Goal: Task Accomplishment & Management: Manage account settings

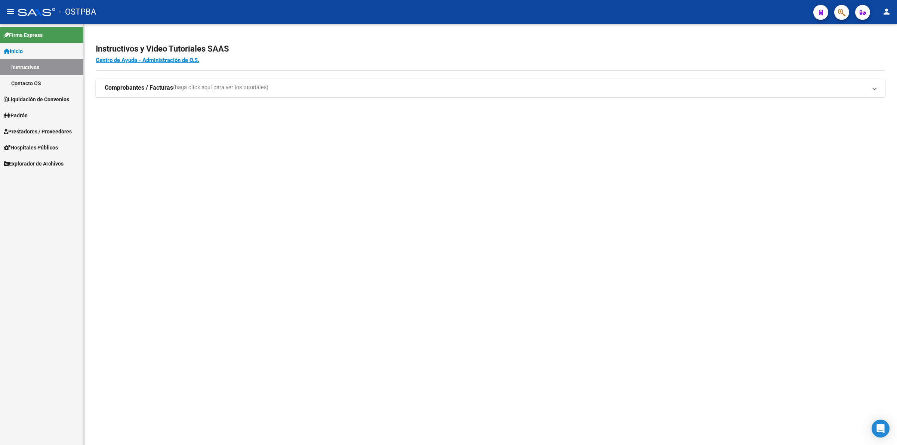
click at [42, 64] on link "Instructivos" at bounding box center [41, 67] width 83 height 16
click at [29, 98] on span "Liquidación de Convenios" at bounding box center [36, 99] width 65 height 8
click at [31, 130] on span "Prestadores / Proveedores" at bounding box center [38, 131] width 68 height 8
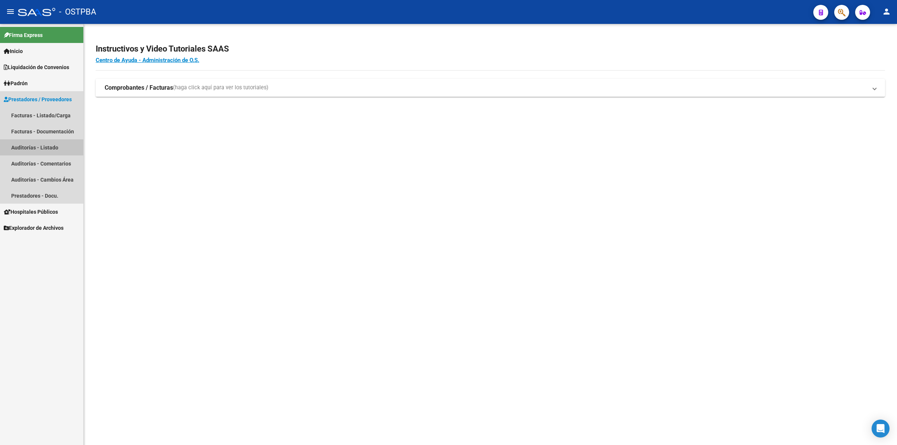
click at [37, 150] on link "Auditorías - Listado" at bounding box center [41, 147] width 83 height 16
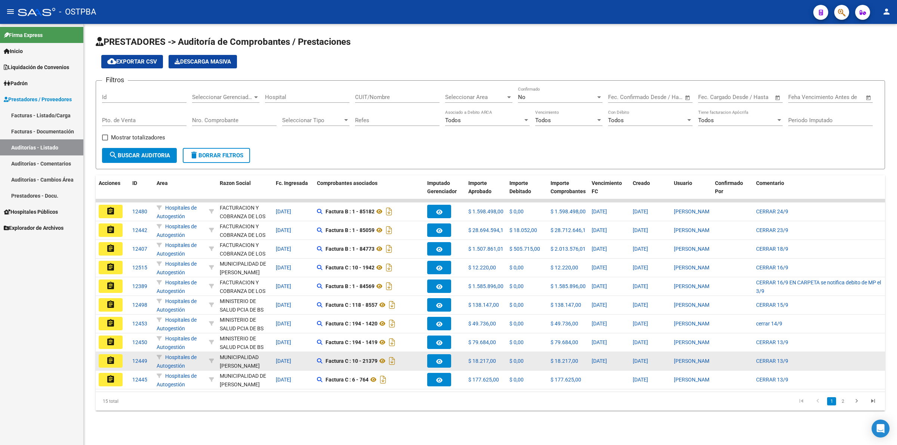
click at [118, 363] on button "assignment" at bounding box center [111, 360] width 24 height 13
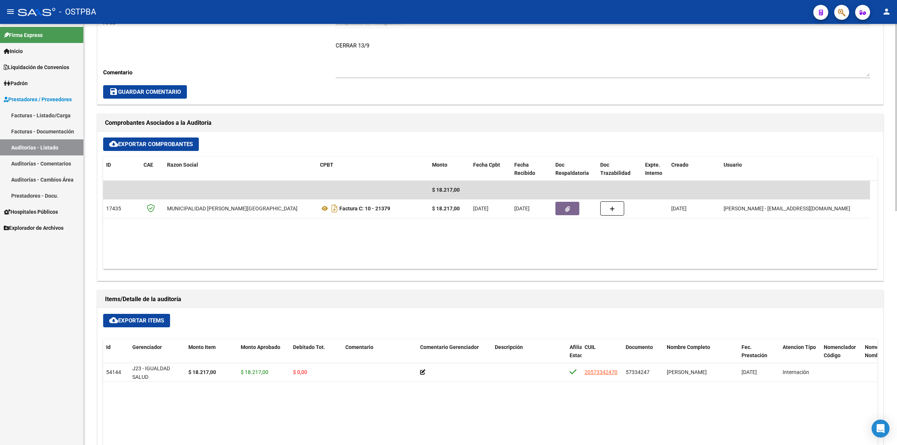
scroll to position [280, 0]
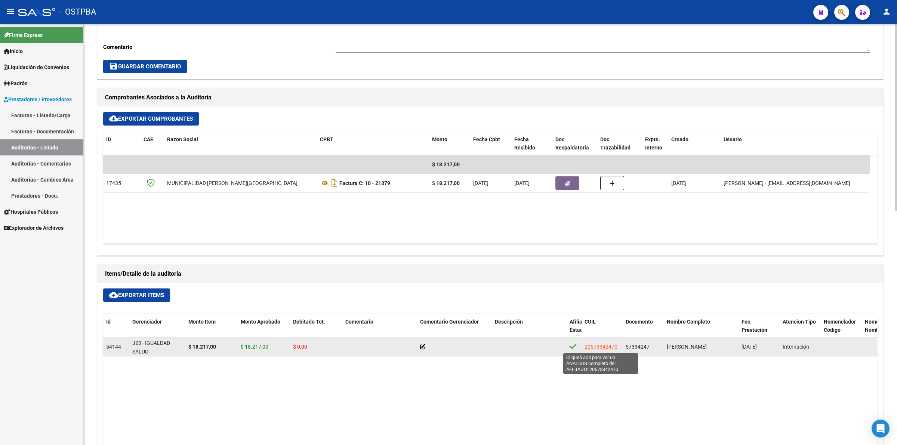
click at [606, 349] on span "20573342470" at bounding box center [601, 347] width 33 height 6
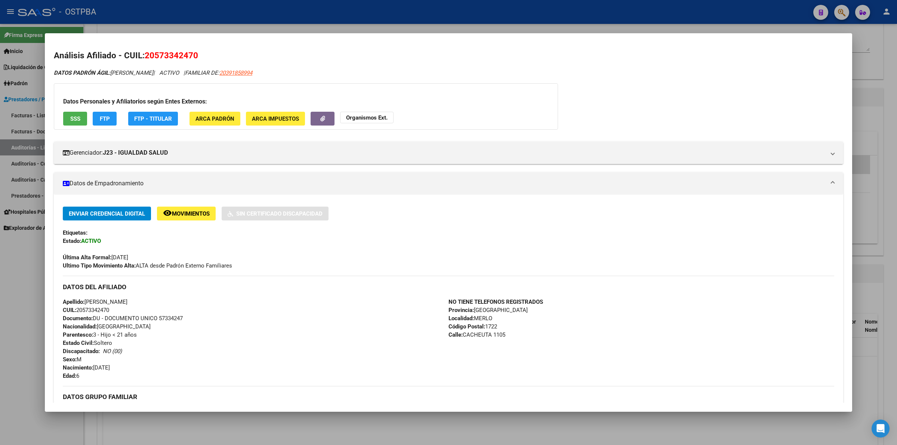
click at [771, 88] on div "DATOS PADRÓN ÁGIL: [PERSON_NAME] | ACTIVO | FAMILIAR DE: 20391858994 Datos Pers…" at bounding box center [449, 347] width 790 height 557
click at [885, 108] on div at bounding box center [448, 222] width 897 height 445
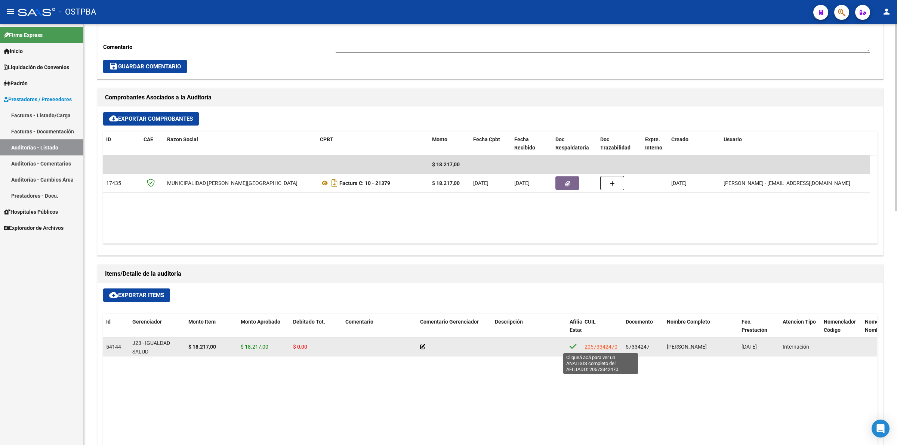
click at [598, 348] on span "20573342470" at bounding box center [601, 347] width 33 height 6
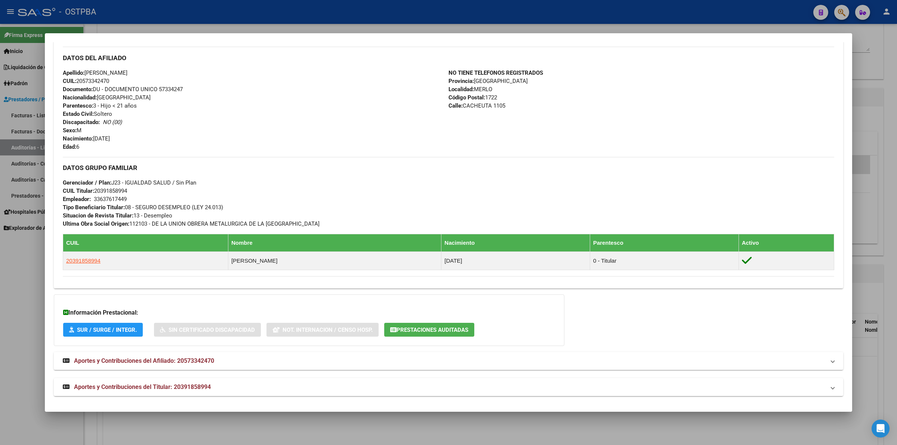
scroll to position [231, 0]
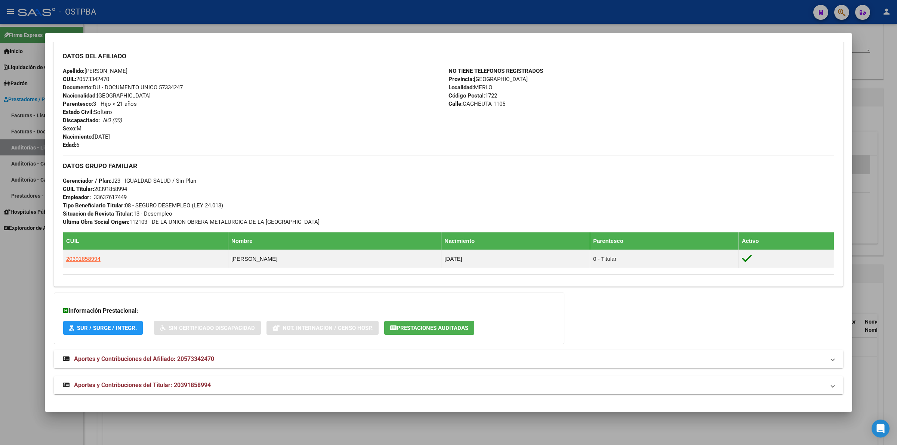
click at [882, 128] on div at bounding box center [448, 222] width 897 height 445
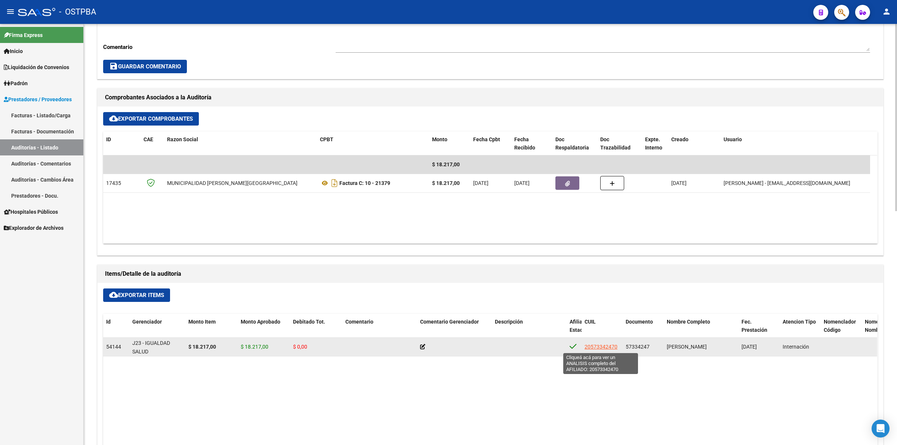
click at [601, 345] on span "20573342470" at bounding box center [601, 347] width 33 height 6
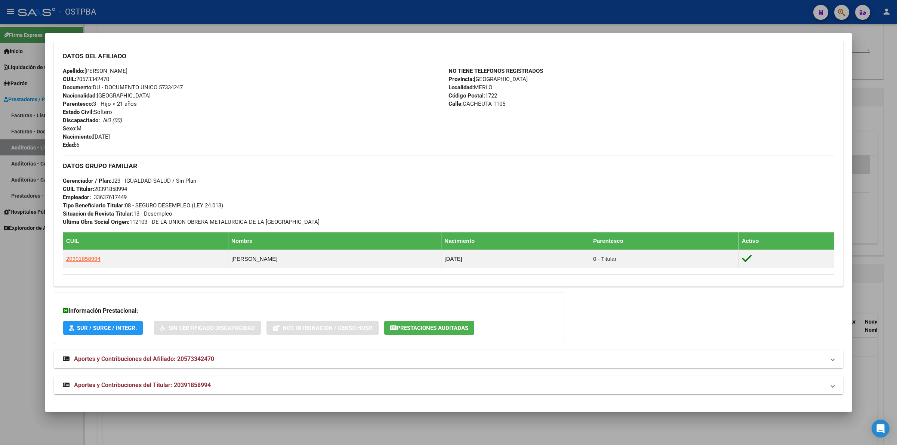
click at [881, 109] on div at bounding box center [448, 222] width 897 height 445
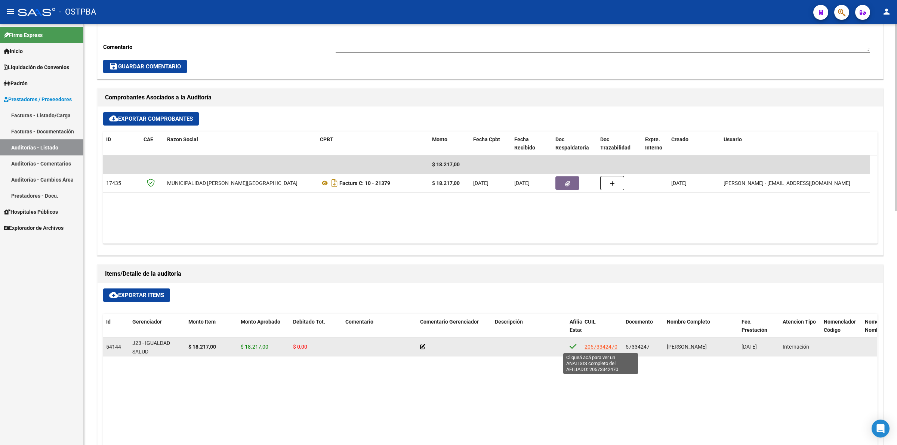
click at [606, 347] on span "20573342470" at bounding box center [601, 347] width 33 height 6
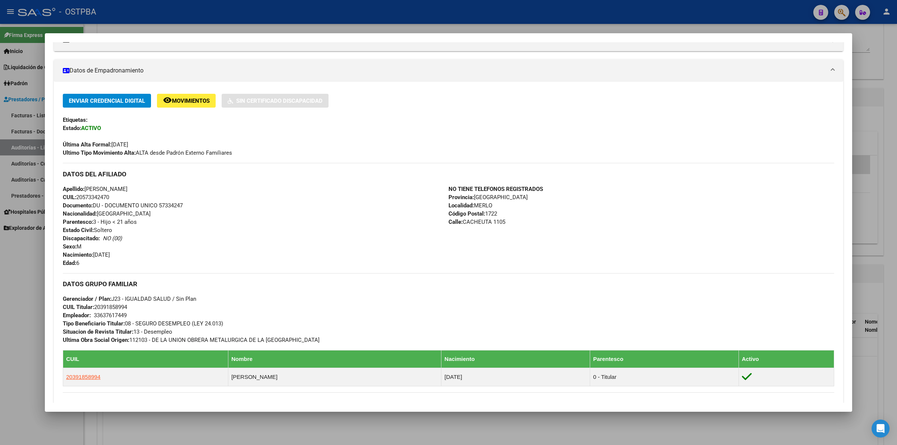
scroll to position [187, 0]
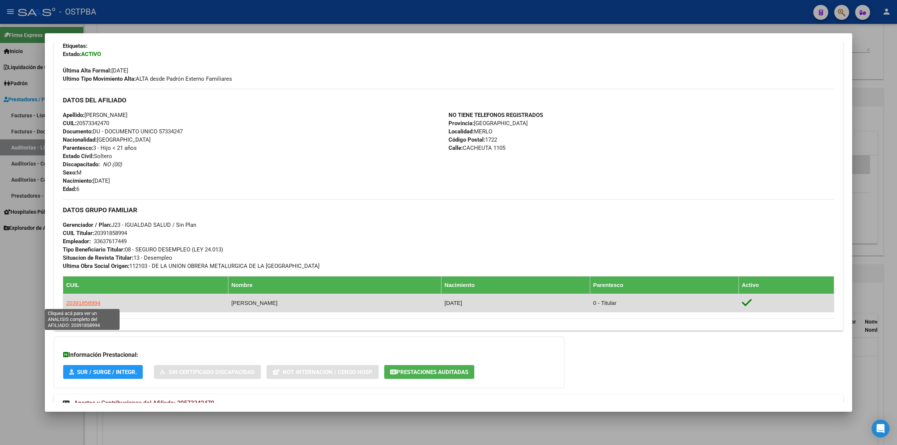
click at [81, 303] on span "20391858994" at bounding box center [83, 303] width 34 height 6
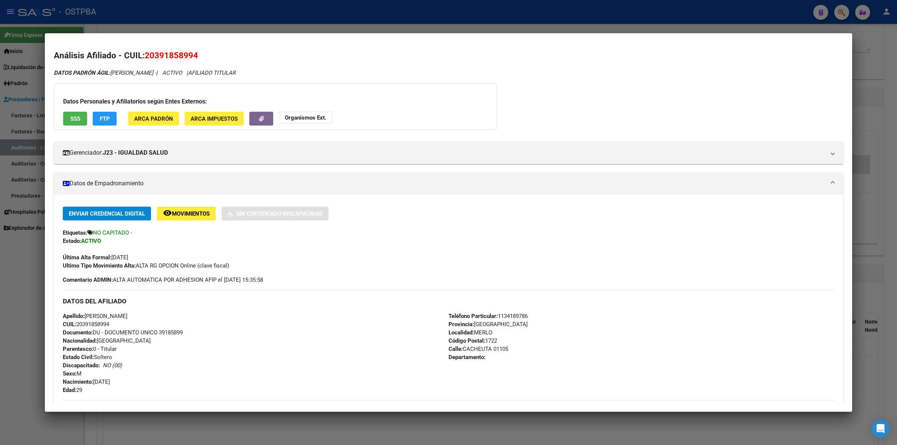
click at [695, 86] on div "DATOS PADRÓN ÁGIL: [PERSON_NAME] - | ACTIVO | AFILIADO TITULAR Datos Personales…" at bounding box center [449, 341] width 790 height 545
click at [892, 92] on div at bounding box center [448, 222] width 897 height 445
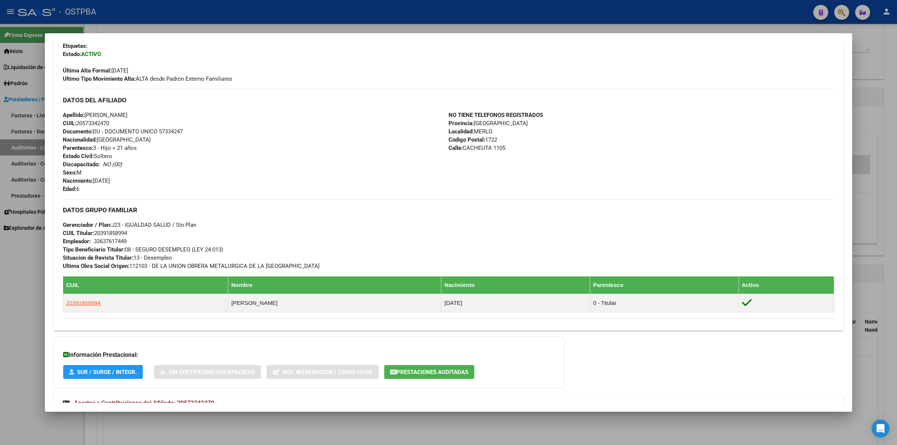
click at [896, 135] on div at bounding box center [448, 222] width 897 height 445
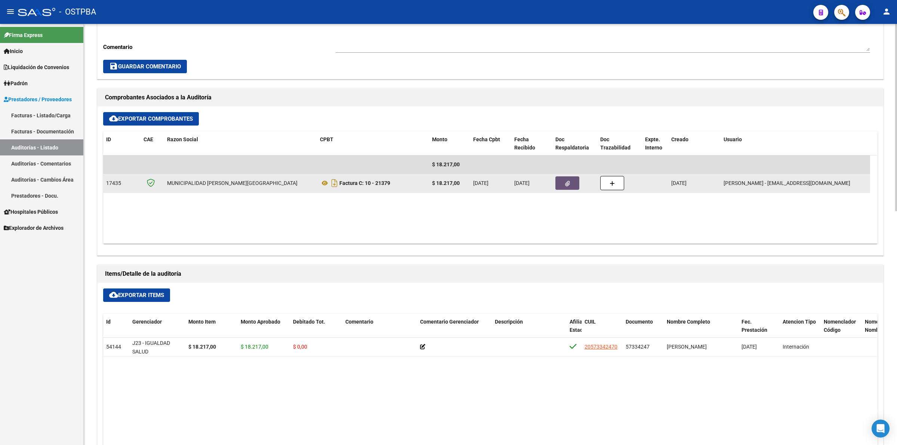
click at [568, 177] on button "button" at bounding box center [568, 182] width 24 height 13
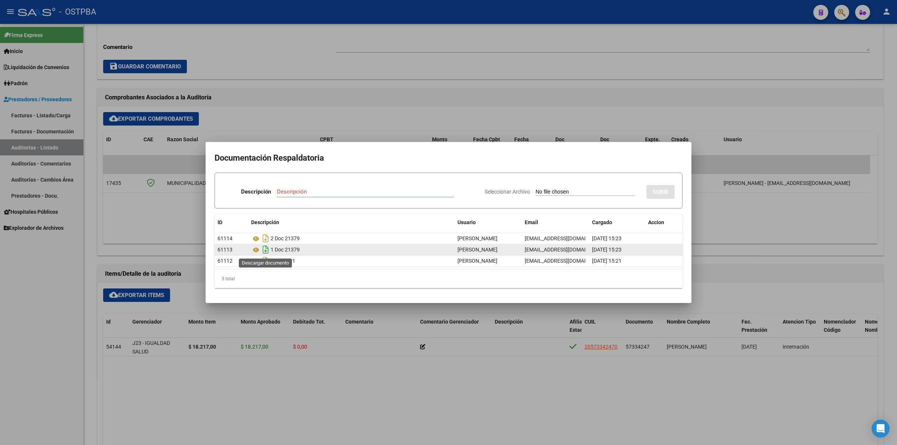
click at [267, 253] on icon "Descargar documento" at bounding box center [266, 250] width 10 height 12
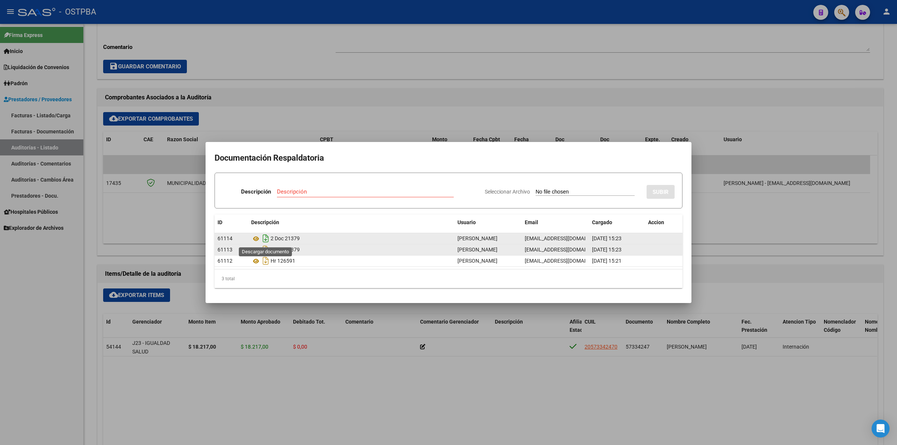
click at [266, 242] on icon "Descargar documento" at bounding box center [266, 239] width 10 height 12
click at [771, 126] on div at bounding box center [448, 222] width 897 height 445
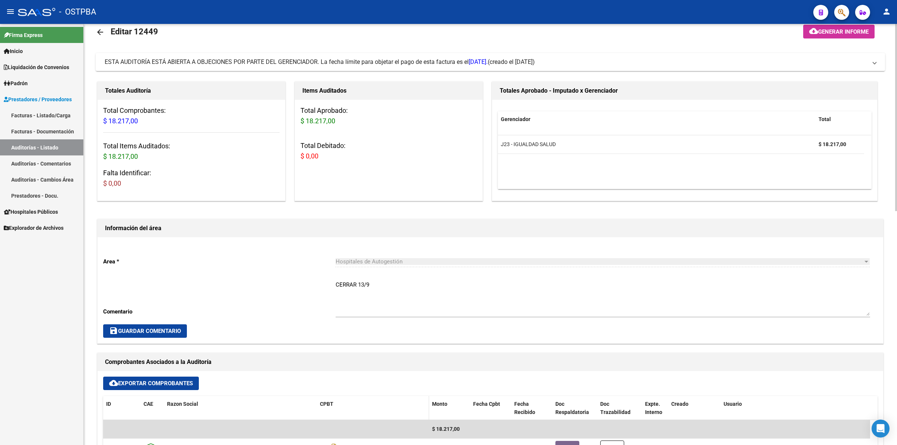
scroll to position [0, 0]
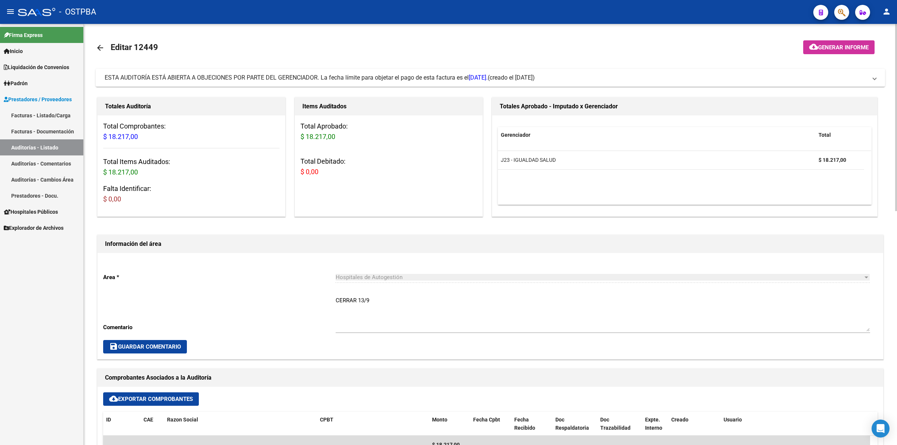
drag, startPoint x: 161, startPoint y: 47, endPoint x: 135, endPoint y: 42, distance: 26.6
click at [135, 42] on mat-toolbar-row "arrow_back Editar 12449" at bounding box center [404, 48] width 616 height 24
copy h1 "12449"
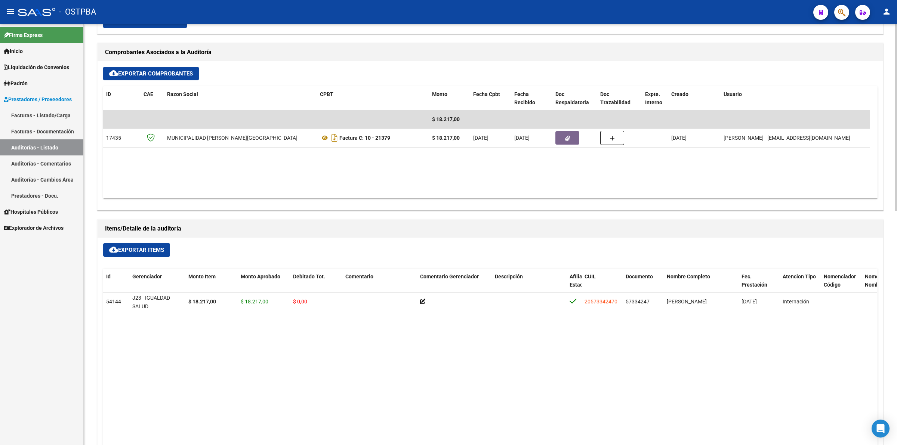
scroll to position [327, 0]
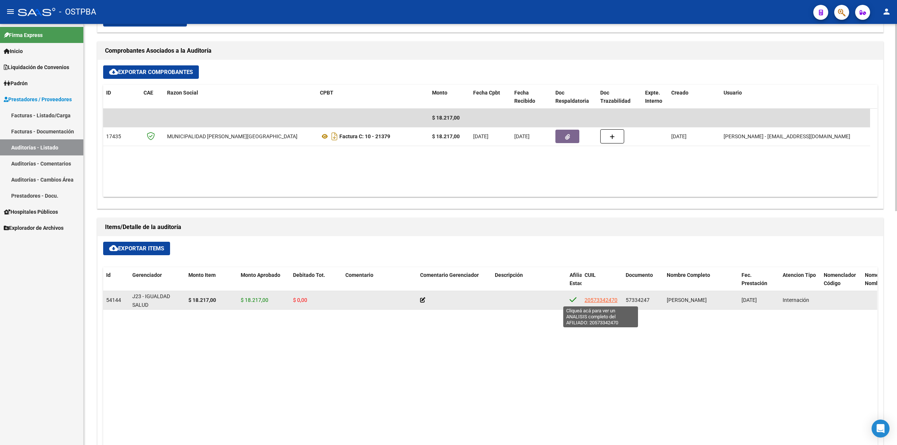
click at [599, 302] on span "20573342470" at bounding box center [601, 300] width 33 height 6
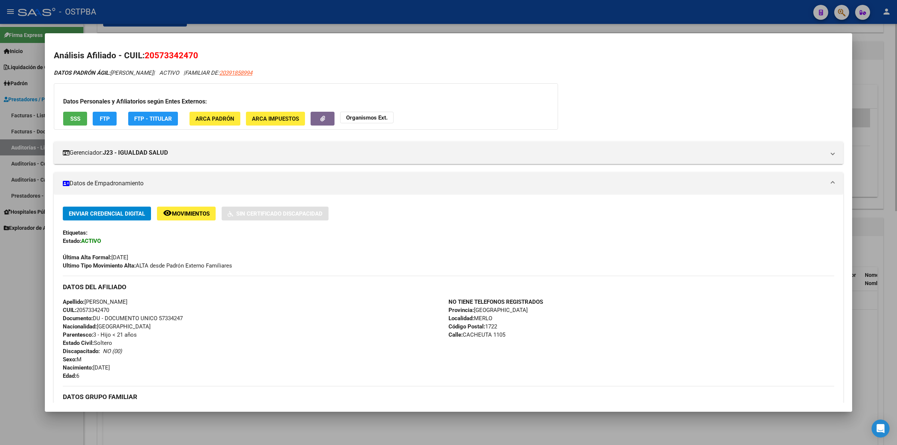
click at [883, 179] on div at bounding box center [448, 222] width 897 height 445
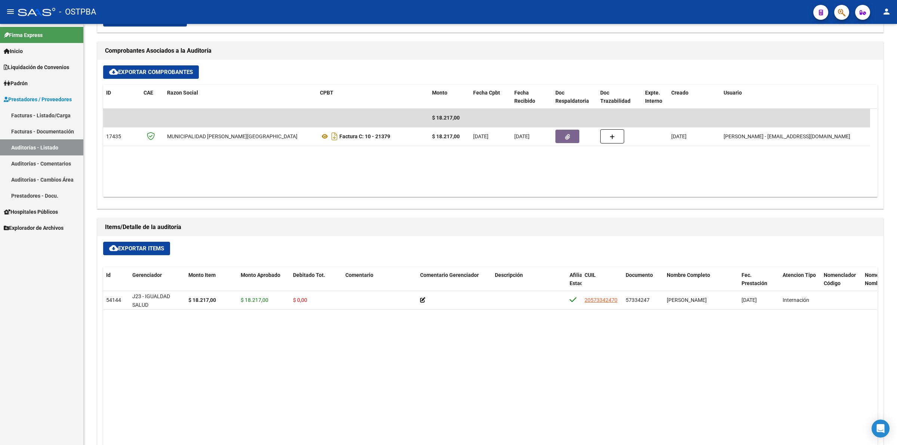
click at [56, 144] on link "Auditorías - Listado" at bounding box center [41, 147] width 83 height 16
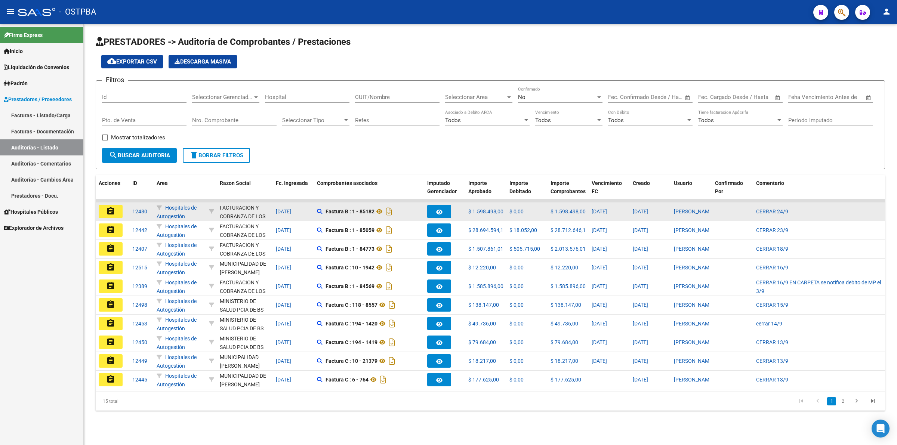
click at [113, 208] on mat-icon "assignment" at bounding box center [110, 211] width 9 height 9
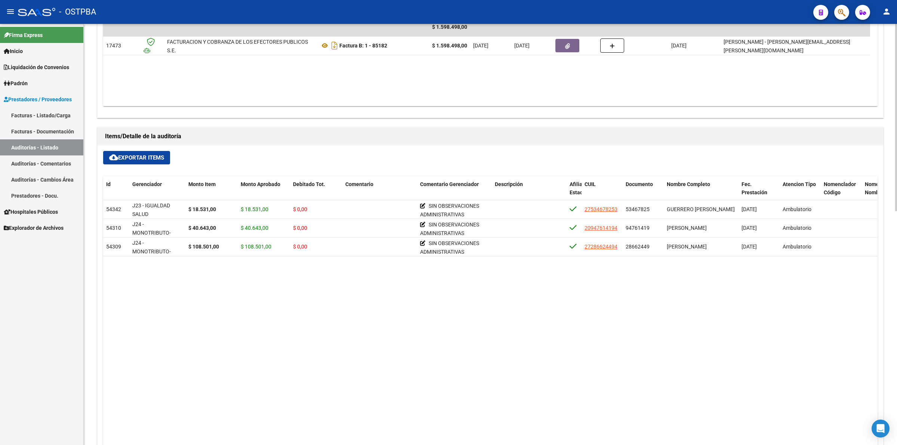
scroll to position [421, 0]
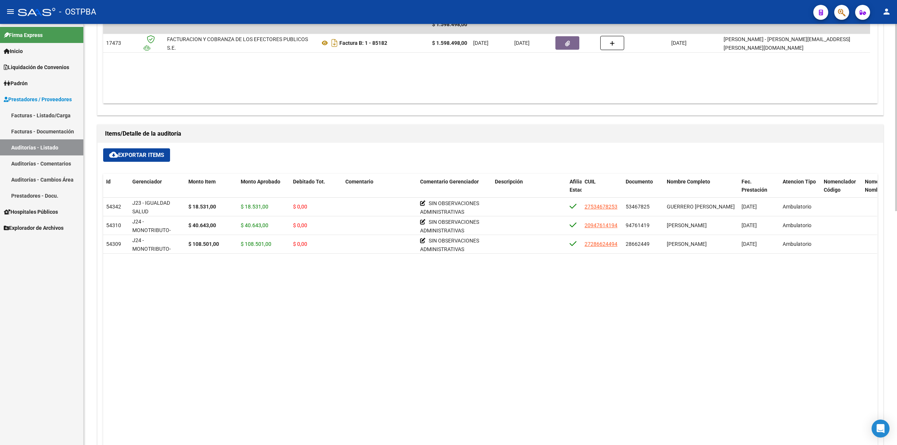
click at [44, 150] on link "Auditorías - Listado" at bounding box center [41, 147] width 83 height 16
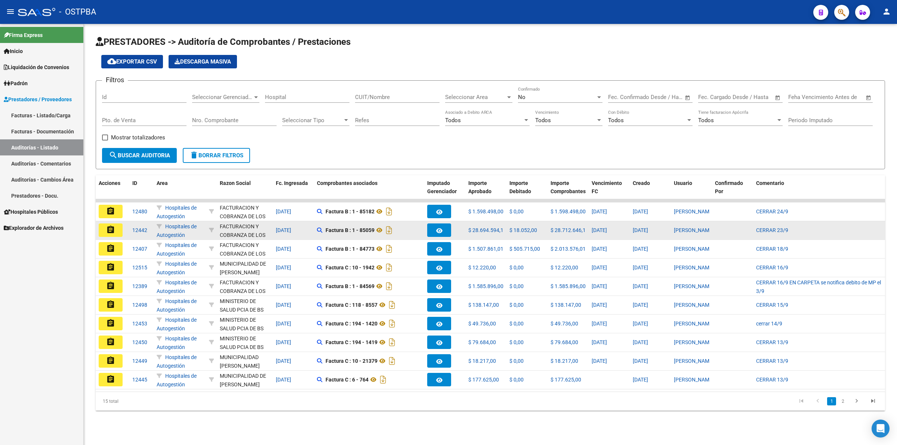
click at [107, 227] on mat-icon "assignment" at bounding box center [110, 229] width 9 height 9
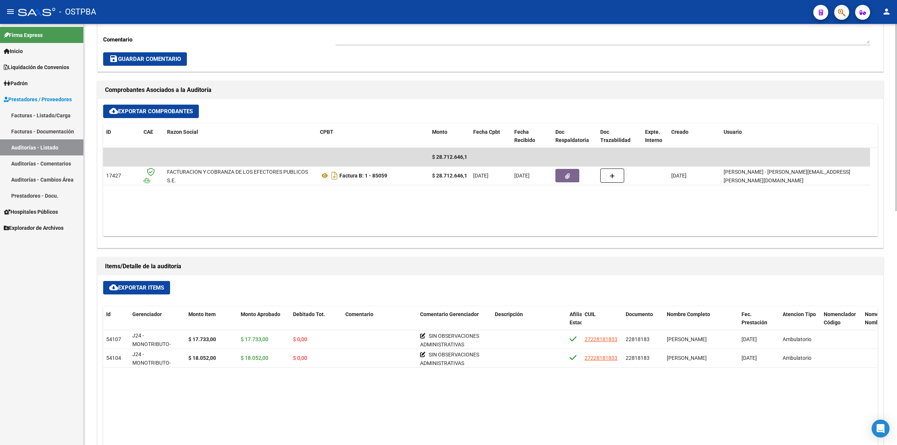
scroll to position [374, 0]
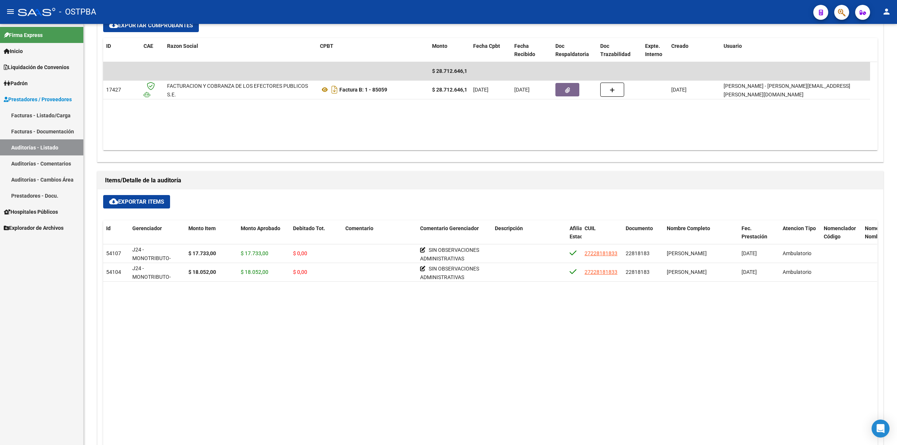
click at [59, 146] on link "Auditorías - Listado" at bounding box center [41, 147] width 83 height 16
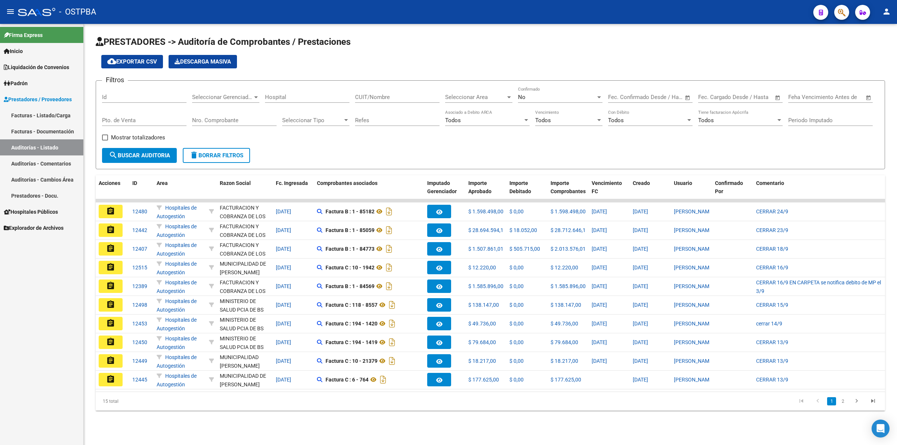
drag, startPoint x: 112, startPoint y: 247, endPoint x: 127, endPoint y: 247, distance: 15.3
click at [111, 247] on mat-icon "assignment" at bounding box center [110, 248] width 9 height 9
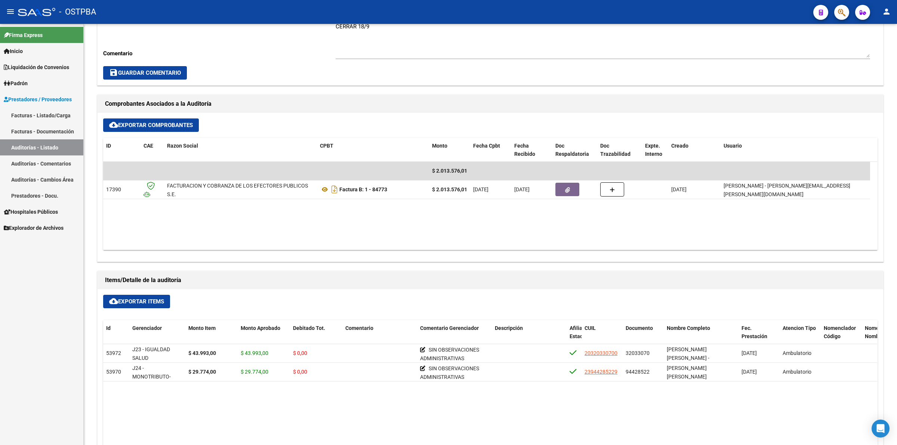
scroll to position [327, 0]
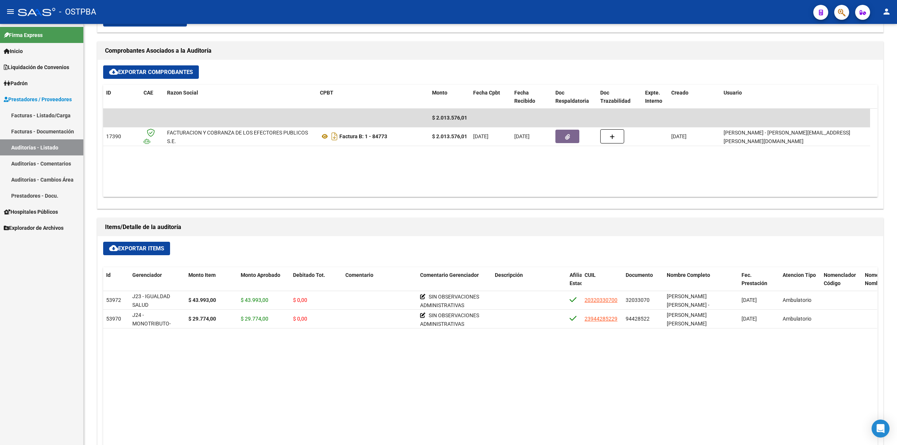
drag, startPoint x: 41, startPoint y: 147, endPoint x: 45, endPoint y: 148, distance: 3.8
click at [42, 147] on link "Auditorías - Listado" at bounding box center [41, 147] width 83 height 16
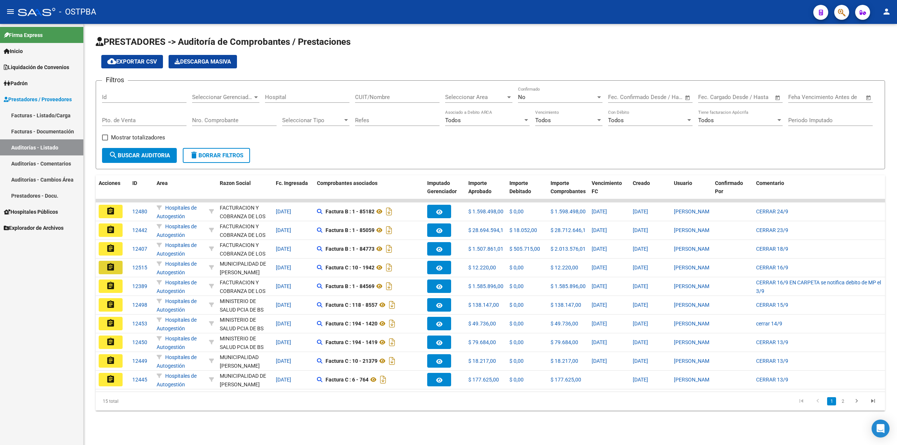
drag, startPoint x: 112, startPoint y: 268, endPoint x: 118, endPoint y: 267, distance: 6.0
click at [113, 268] on mat-icon "assignment" at bounding box center [110, 267] width 9 height 9
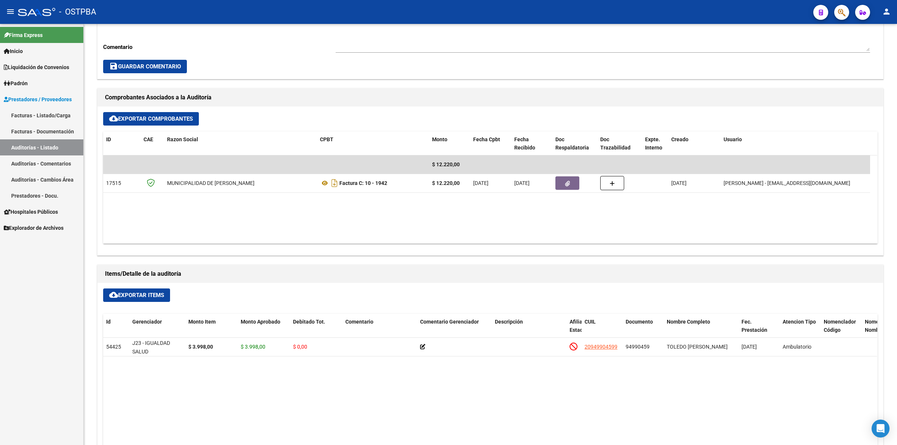
scroll to position [327, 0]
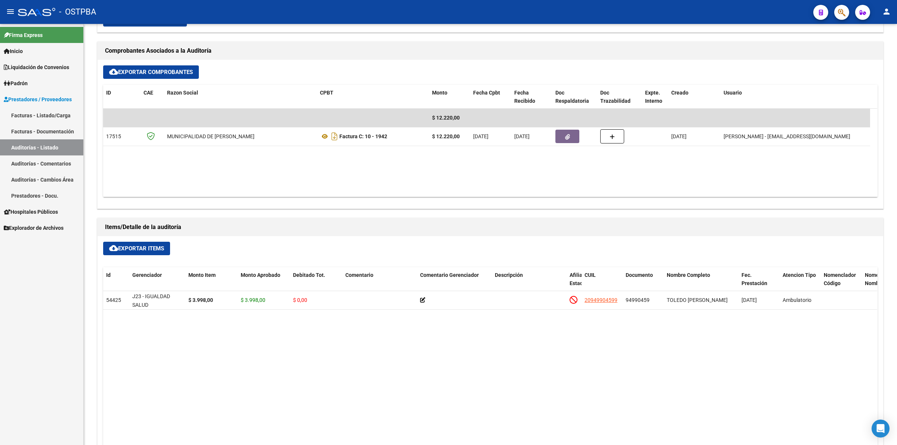
click at [60, 141] on link "Auditorías - Listado" at bounding box center [41, 147] width 83 height 16
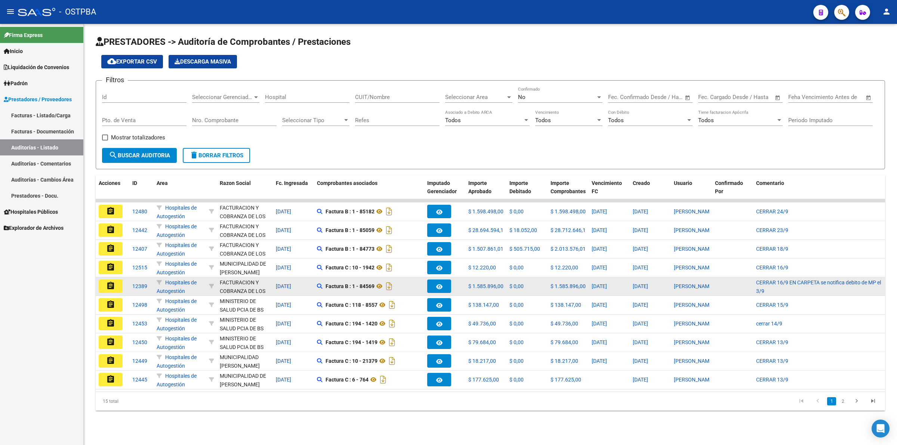
click at [105, 286] on button "assignment" at bounding box center [111, 286] width 24 height 13
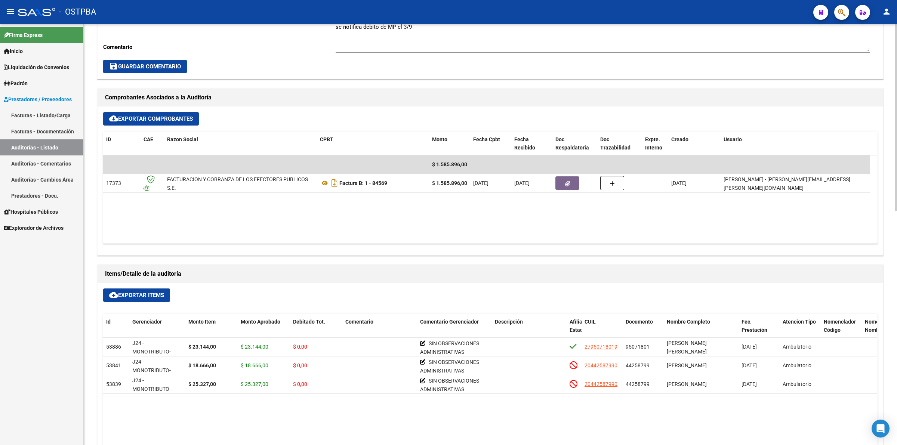
scroll to position [327, 0]
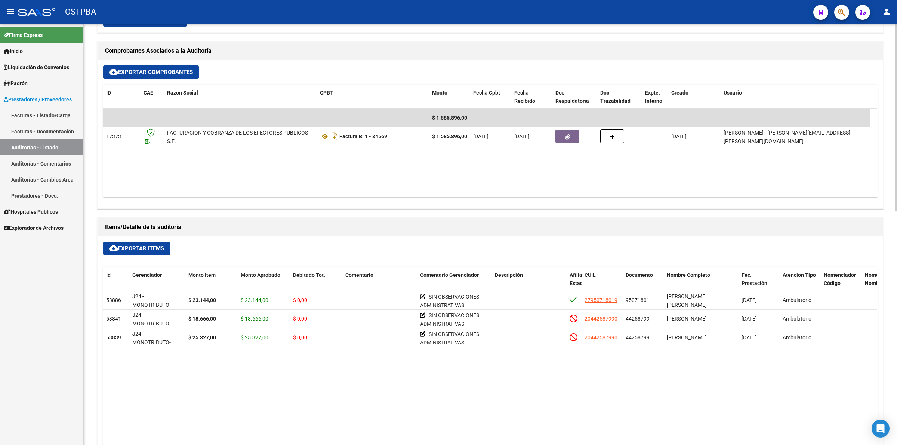
click at [74, 147] on link "Auditorías - Listado" at bounding box center [41, 147] width 83 height 16
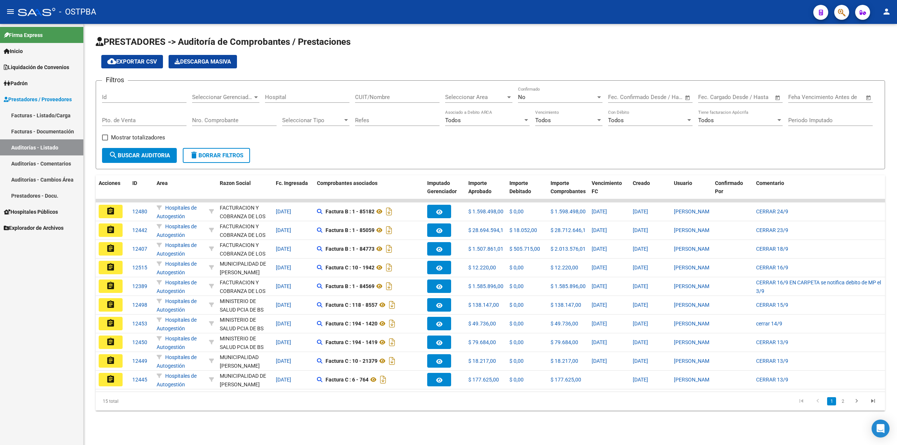
click at [117, 300] on button "assignment" at bounding box center [111, 304] width 24 height 13
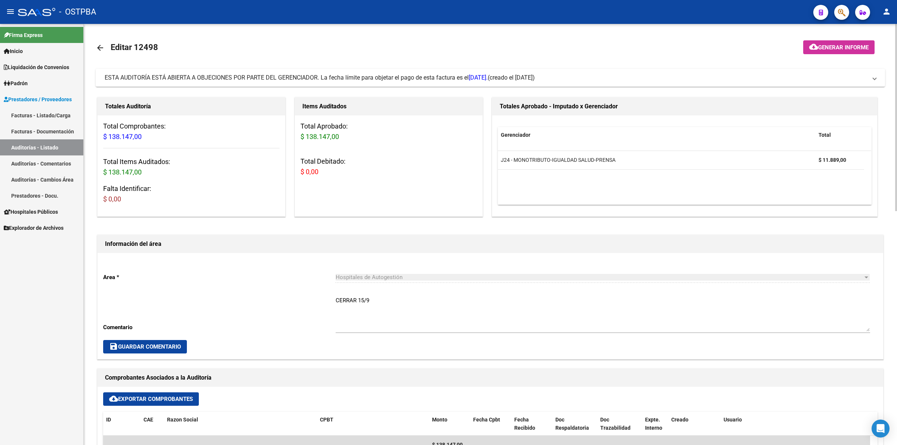
scroll to position [327, 0]
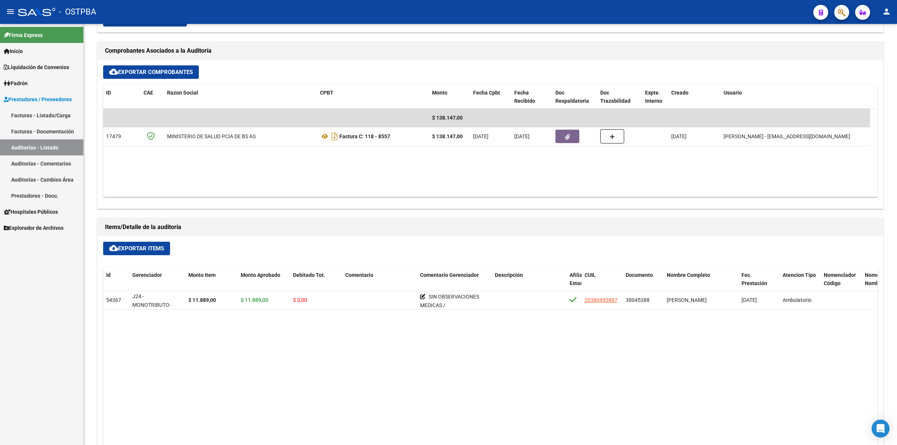
click at [69, 146] on link "Auditorías - Listado" at bounding box center [41, 147] width 83 height 16
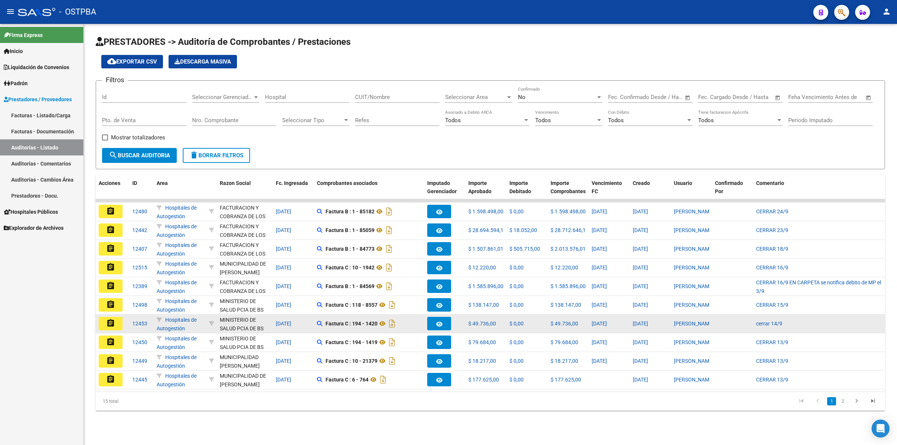
click at [108, 322] on mat-icon "assignment" at bounding box center [110, 323] width 9 height 9
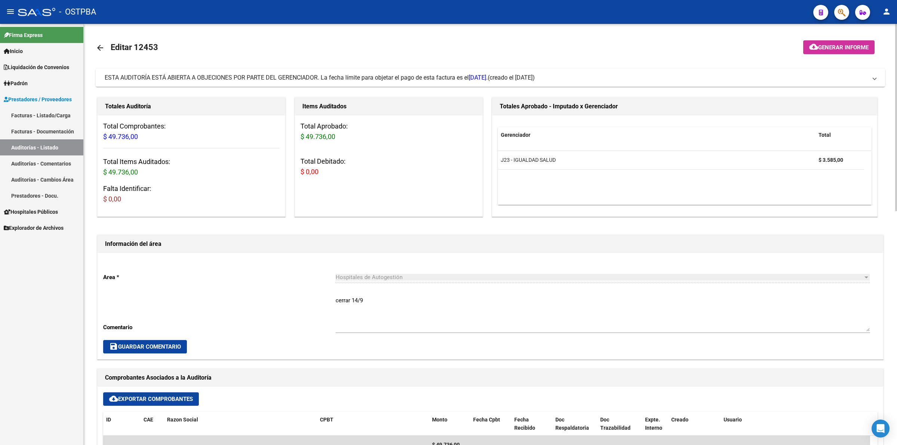
scroll to position [280, 0]
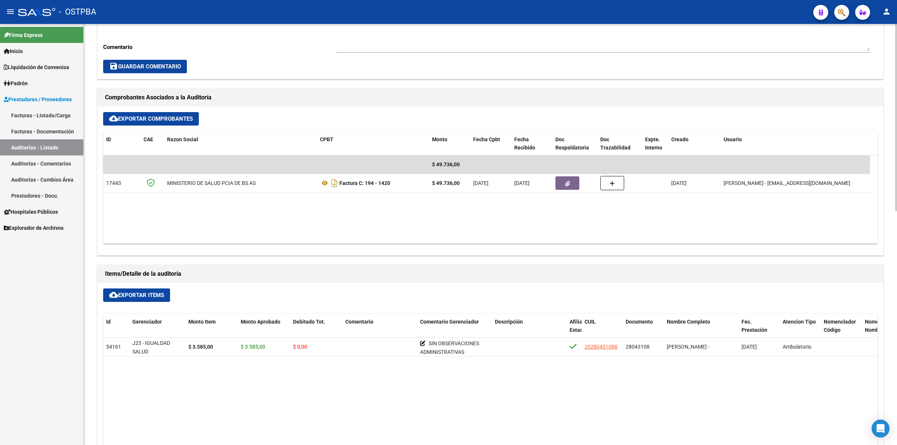
click at [64, 148] on link "Auditorías - Listado" at bounding box center [41, 147] width 83 height 16
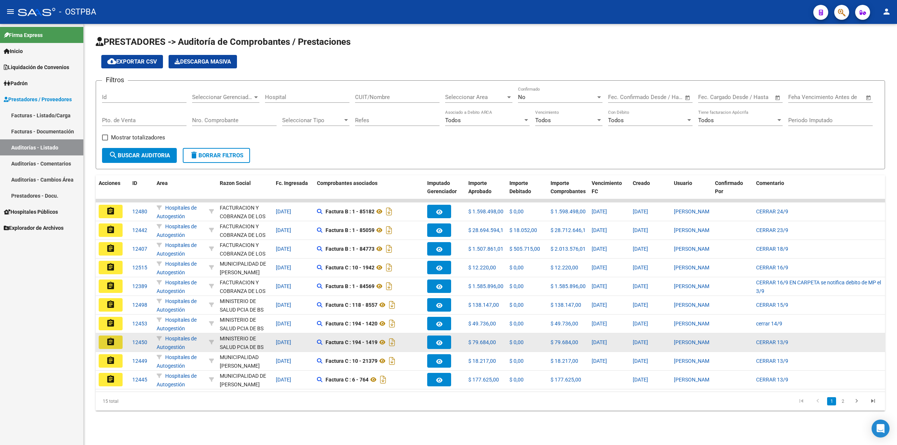
click at [108, 339] on mat-icon "assignment" at bounding box center [110, 342] width 9 height 9
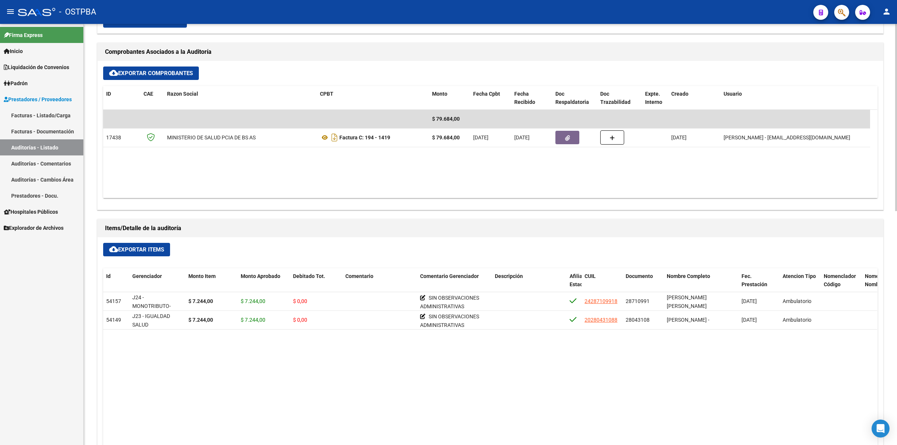
scroll to position [327, 0]
click at [67, 146] on link "Auditorías - Listado" at bounding box center [41, 147] width 83 height 16
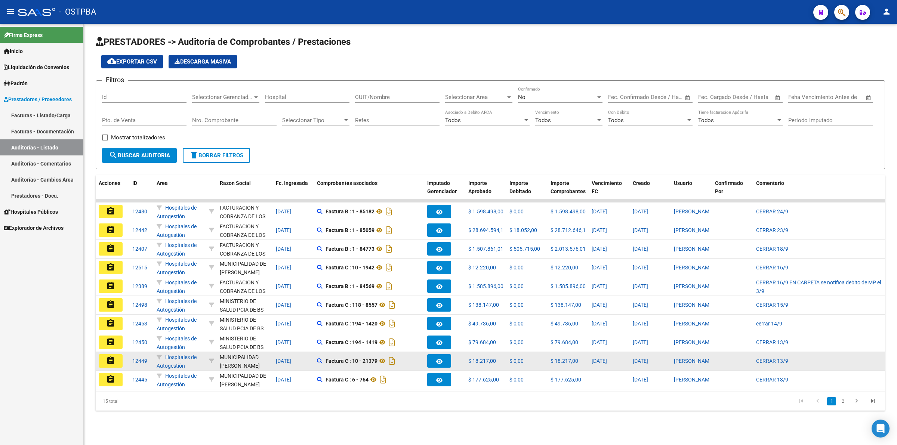
click at [120, 356] on button "assignment" at bounding box center [111, 360] width 24 height 13
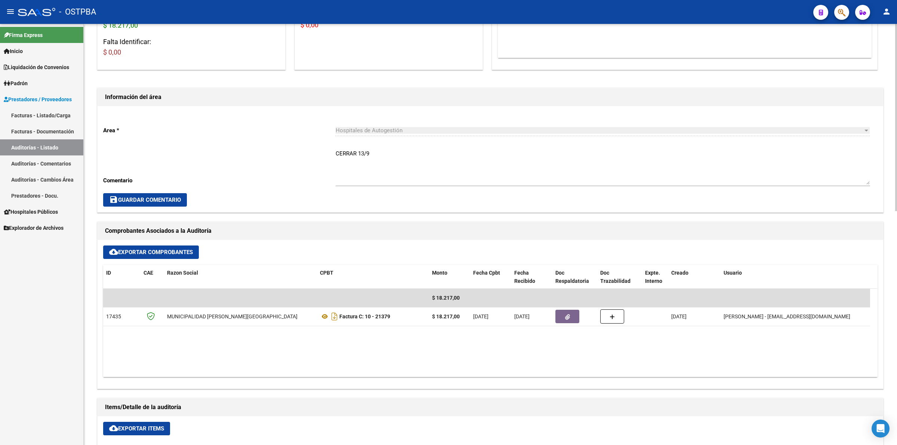
scroll to position [280, 0]
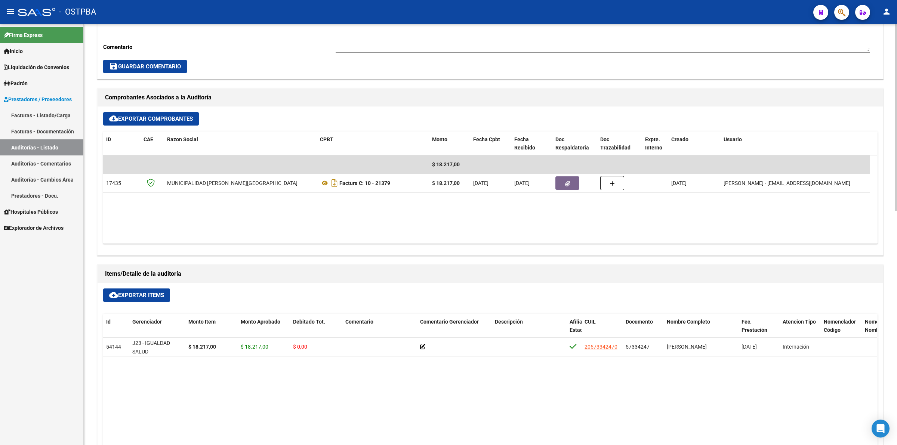
click at [66, 148] on link "Auditorías - Listado" at bounding box center [41, 147] width 83 height 16
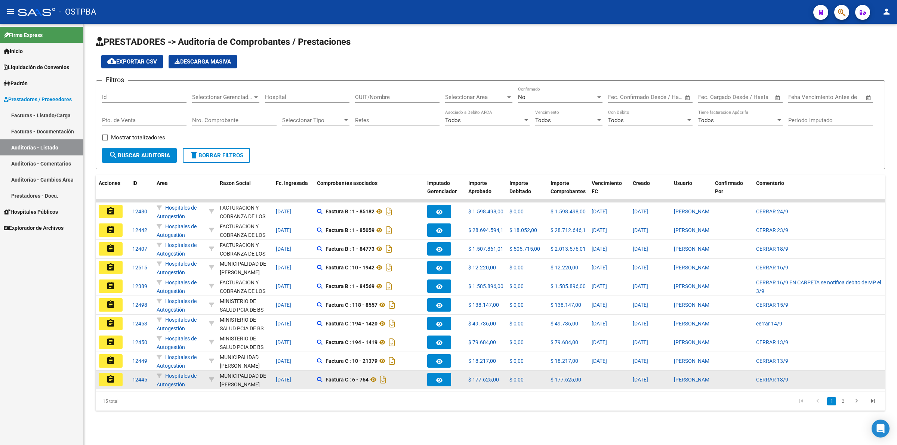
click at [117, 373] on button "assignment" at bounding box center [111, 379] width 24 height 13
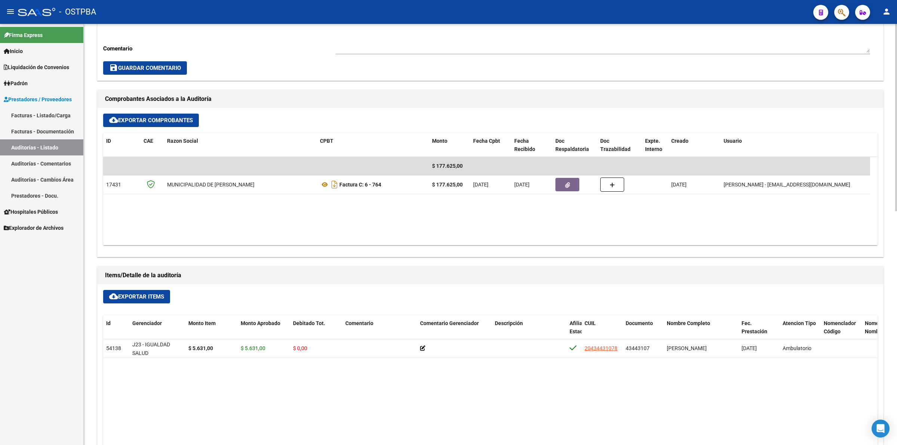
scroll to position [280, 0]
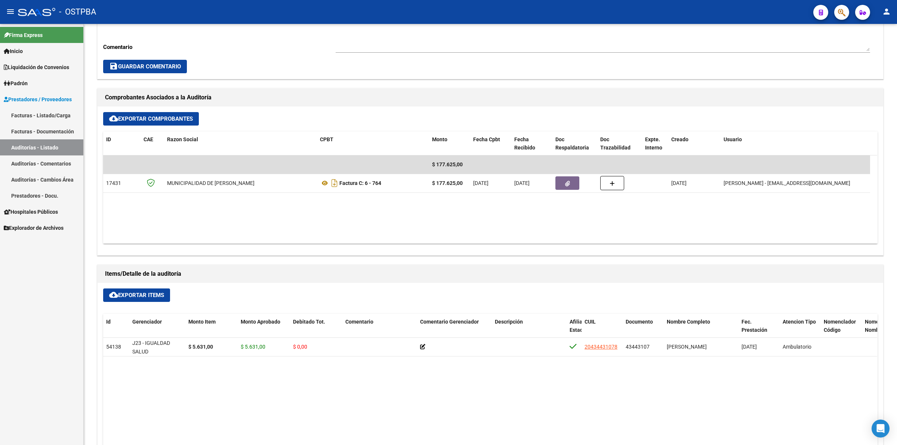
click at [57, 151] on link "Auditorías - Listado" at bounding box center [41, 147] width 83 height 16
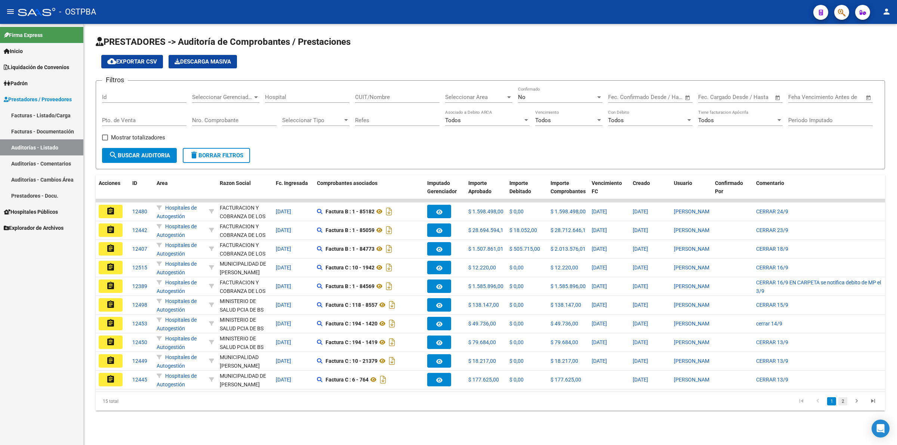
click at [843, 406] on link "2" at bounding box center [843, 401] width 9 height 8
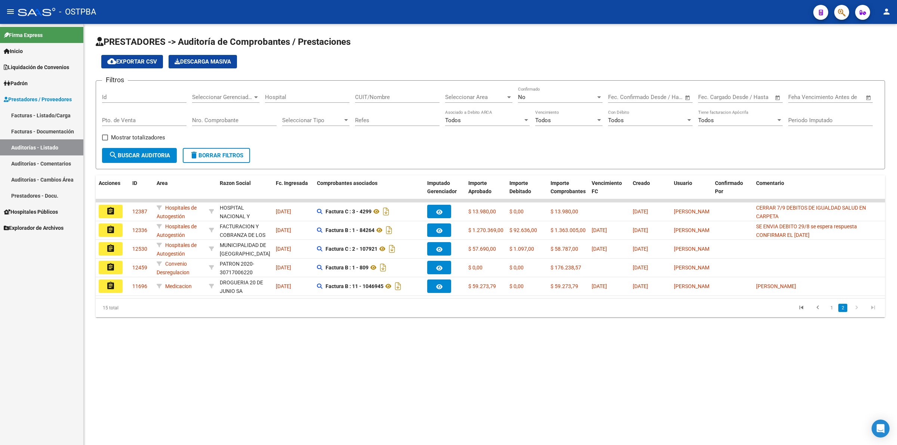
click at [109, 212] on mat-icon "assignment" at bounding box center [110, 211] width 9 height 9
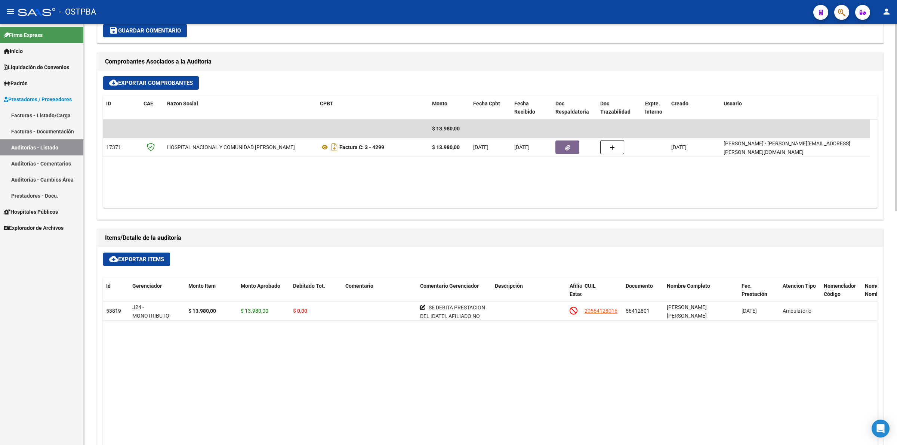
scroll to position [327, 0]
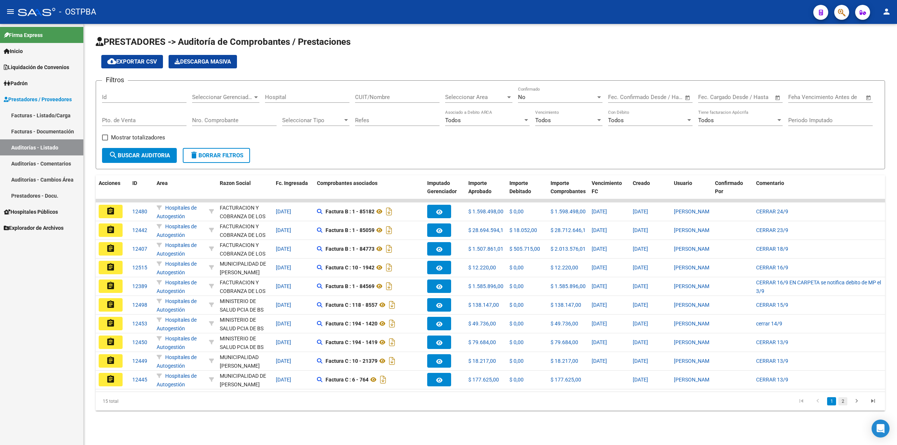
click at [846, 406] on link "2" at bounding box center [843, 401] width 9 height 8
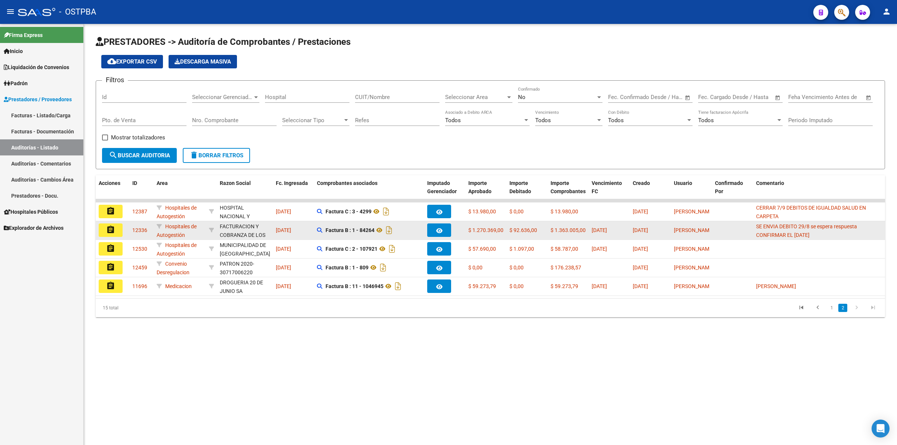
click at [106, 227] on mat-icon "assignment" at bounding box center [110, 229] width 9 height 9
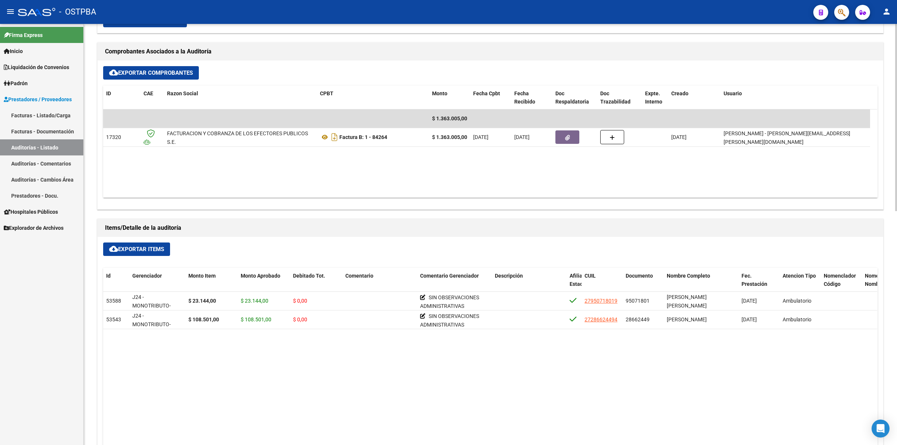
scroll to position [327, 0]
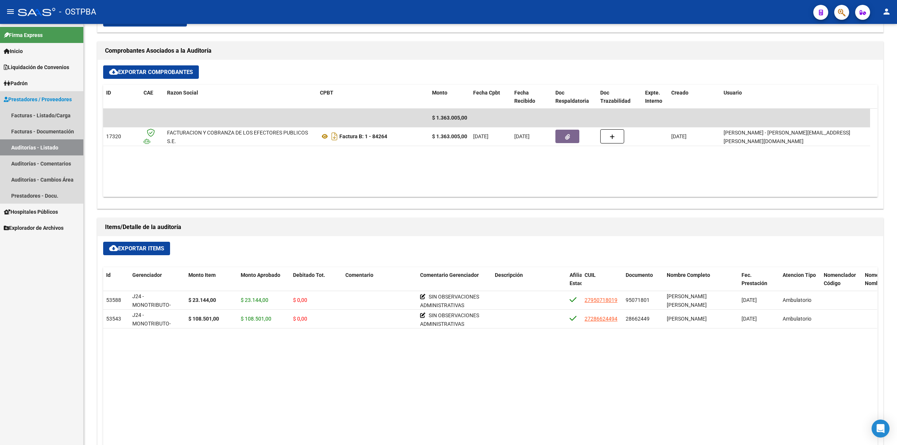
click at [51, 142] on link "Auditorías - Listado" at bounding box center [41, 147] width 83 height 16
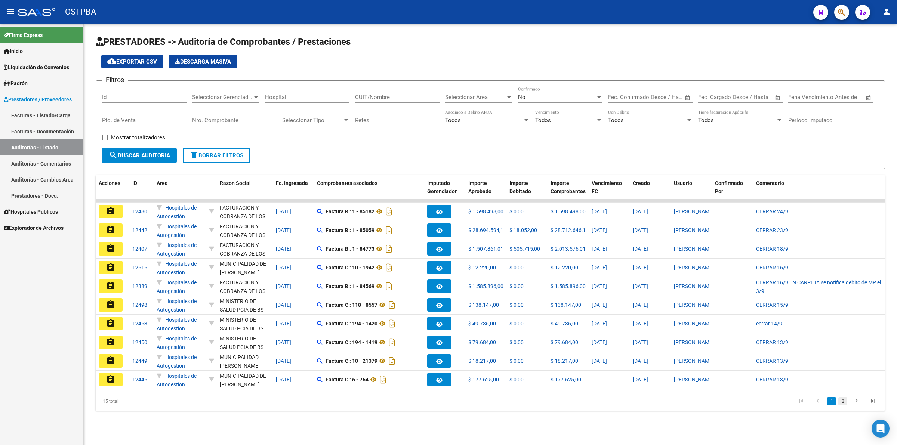
click at [842, 406] on link "2" at bounding box center [843, 401] width 9 height 8
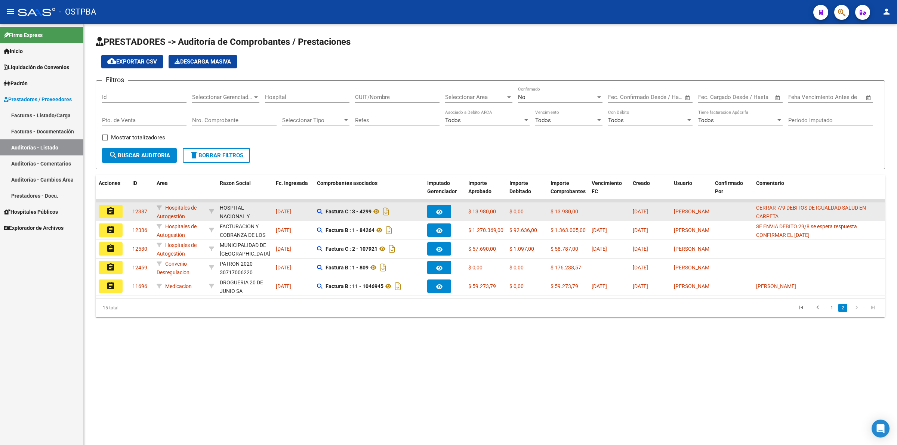
click at [114, 205] on button "assignment" at bounding box center [111, 211] width 24 height 13
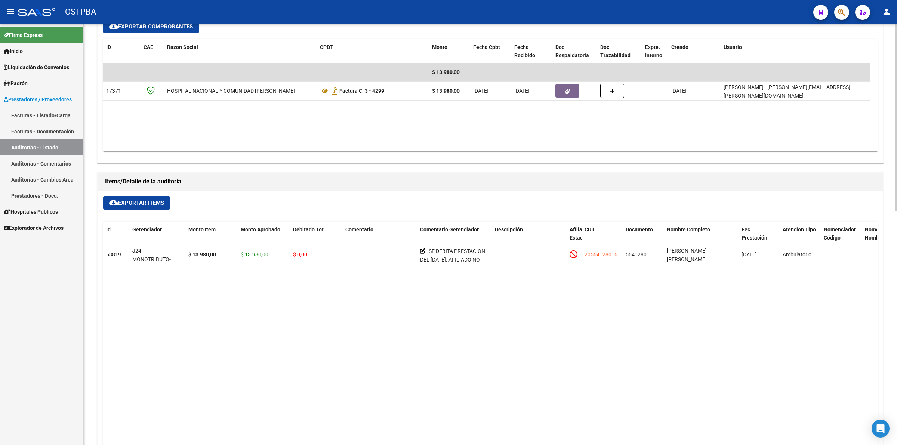
scroll to position [374, 0]
click at [67, 150] on link "Auditorías - Listado" at bounding box center [41, 147] width 83 height 16
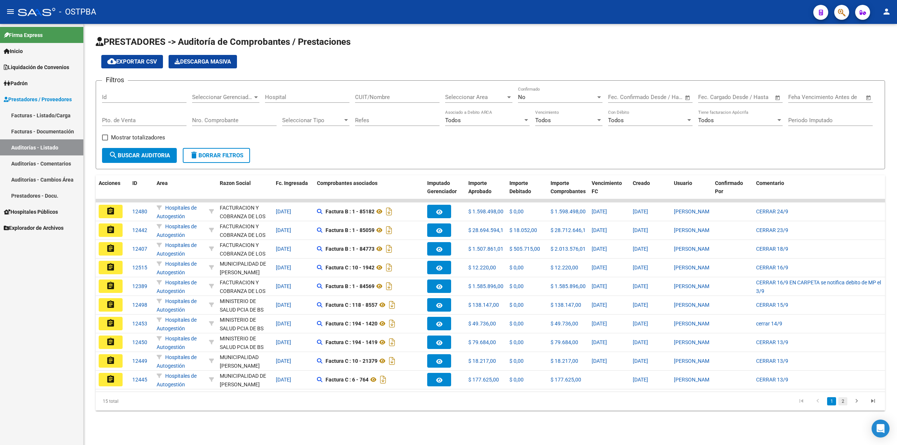
click at [843, 406] on link "2" at bounding box center [843, 401] width 9 height 8
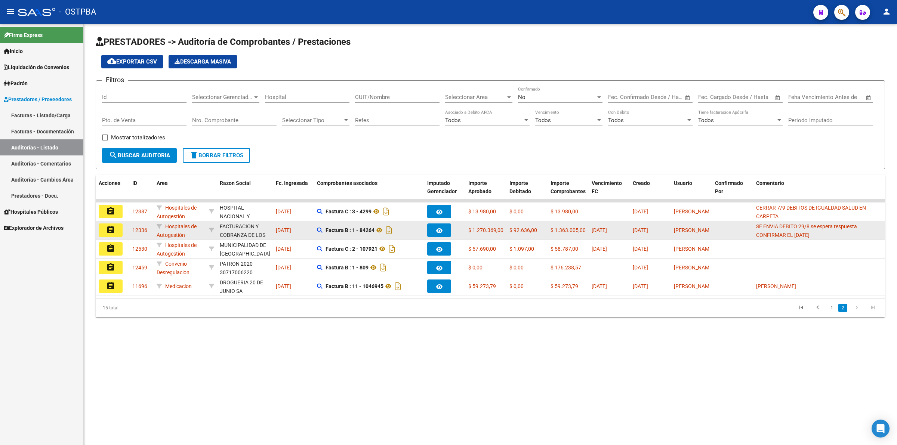
click at [109, 229] on mat-icon "assignment" at bounding box center [110, 229] width 9 height 9
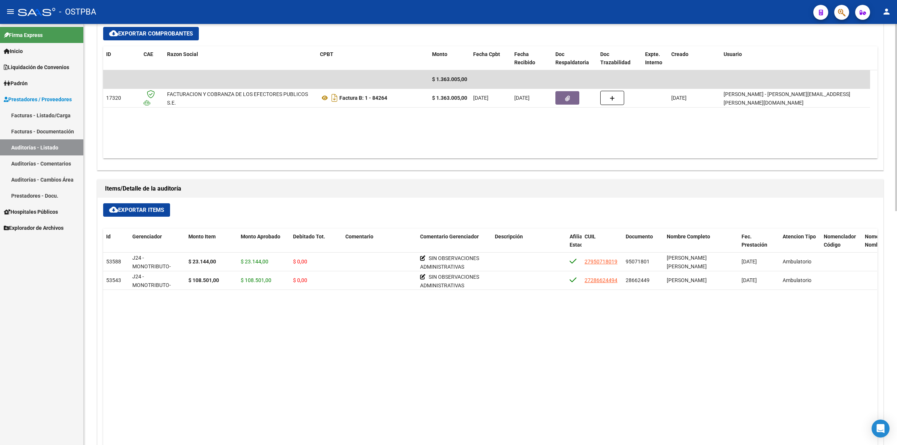
scroll to position [374, 0]
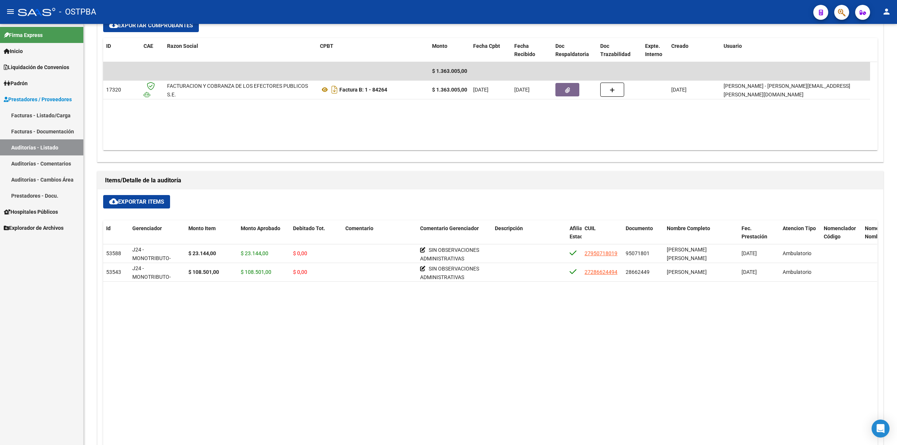
click at [65, 148] on link "Auditorías - Listado" at bounding box center [41, 147] width 83 height 16
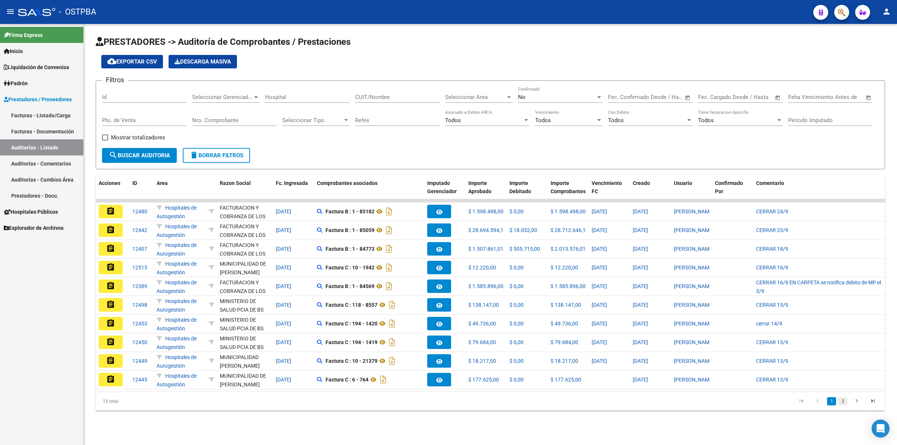
click at [845, 406] on link "2" at bounding box center [843, 401] width 9 height 8
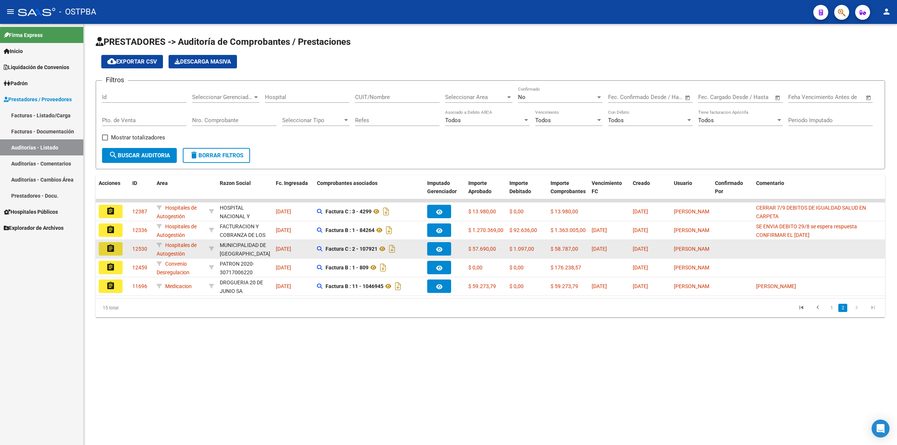
click at [107, 249] on mat-icon "assignment" at bounding box center [110, 248] width 9 height 9
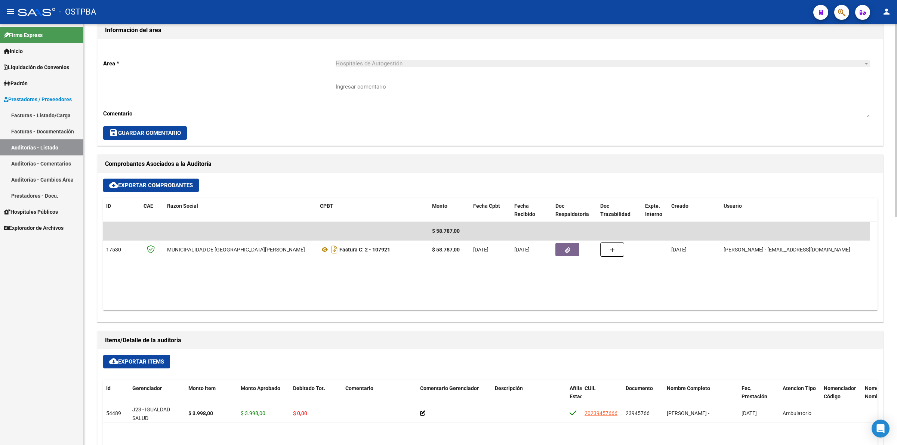
scroll to position [234, 0]
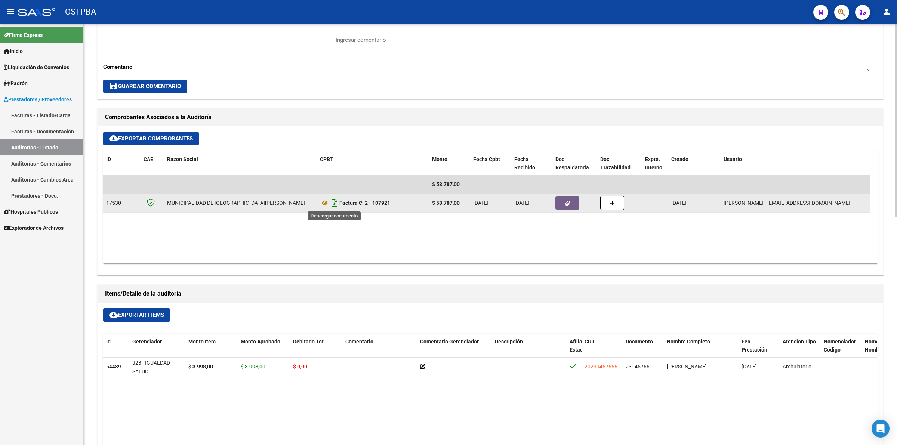
click at [337, 202] on icon "Descargar documento" at bounding box center [335, 203] width 10 height 12
click at [69, 147] on link "Auditorías - Listado" at bounding box center [41, 147] width 83 height 16
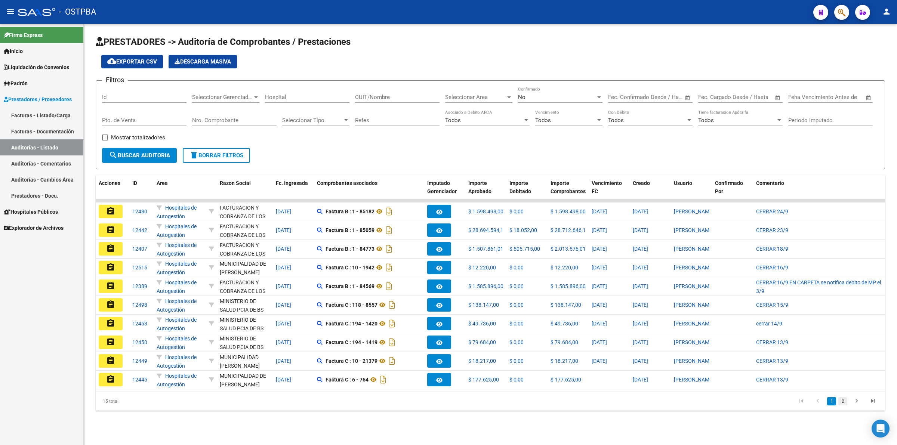
click at [842, 406] on link "2" at bounding box center [843, 401] width 9 height 8
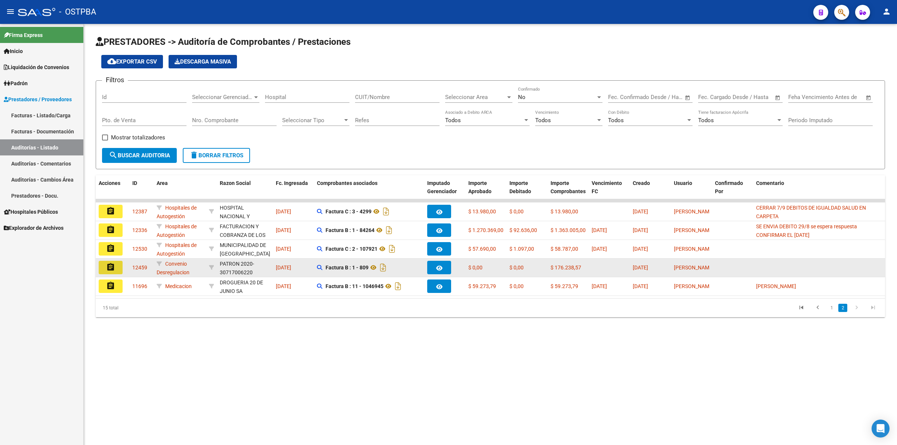
click at [117, 270] on button "assignment" at bounding box center [111, 267] width 24 height 13
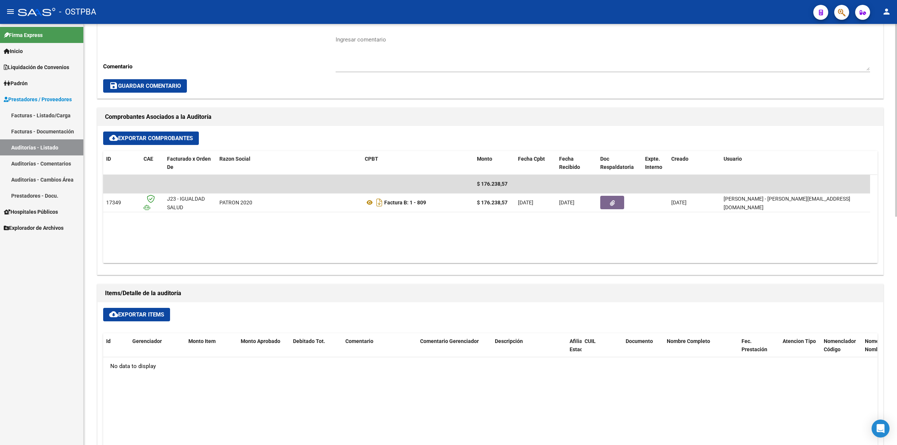
scroll to position [280, 0]
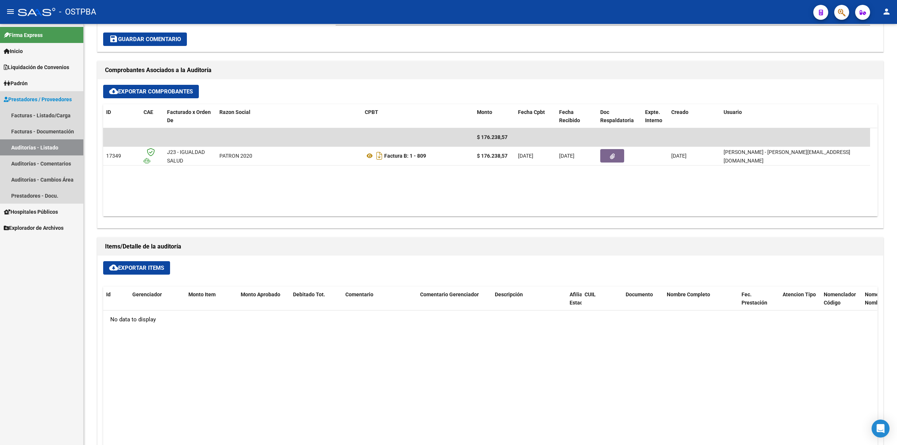
click at [40, 143] on link "Auditorías - Listado" at bounding box center [41, 147] width 83 height 16
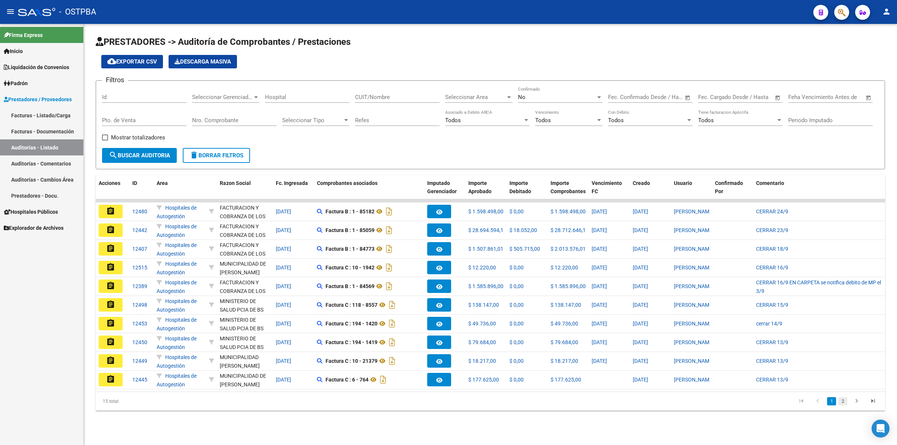
click at [844, 406] on link "2" at bounding box center [843, 401] width 9 height 8
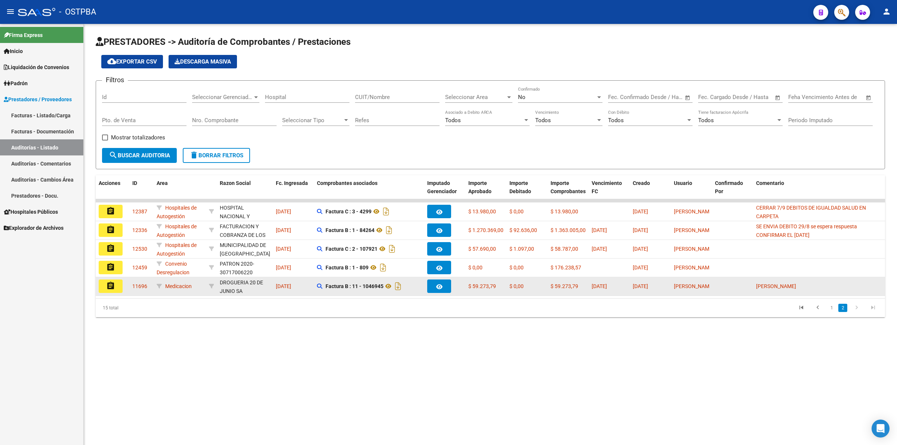
click at [113, 287] on mat-icon "assignment" at bounding box center [110, 286] width 9 height 9
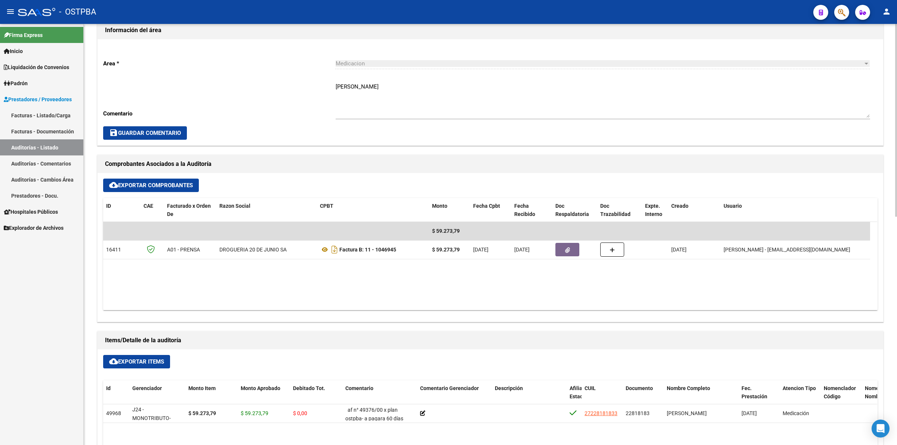
scroll to position [280, 0]
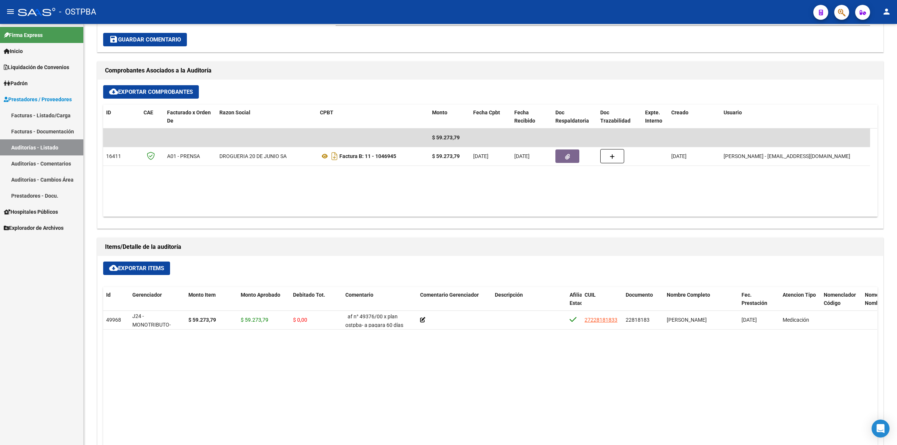
click at [44, 147] on link "Auditorías - Listado" at bounding box center [41, 147] width 83 height 16
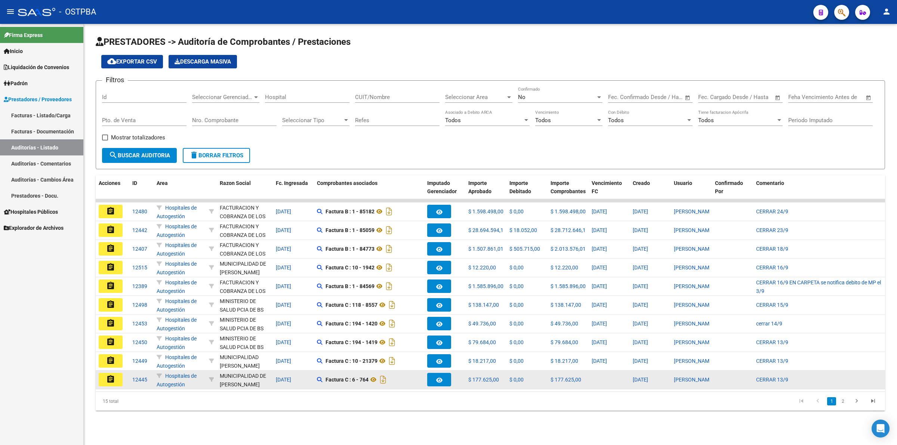
drag, startPoint x: 110, startPoint y: 383, endPoint x: 114, endPoint y: 381, distance: 4.5
click at [112, 382] on button "assignment" at bounding box center [111, 379] width 24 height 13
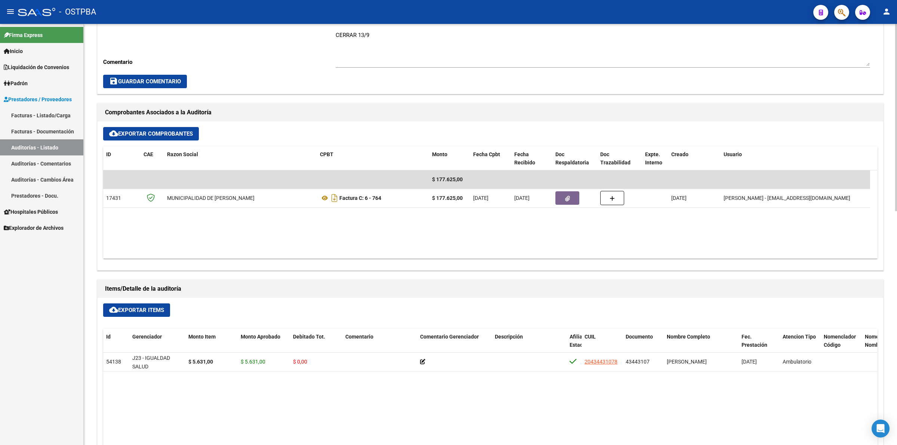
scroll to position [327, 0]
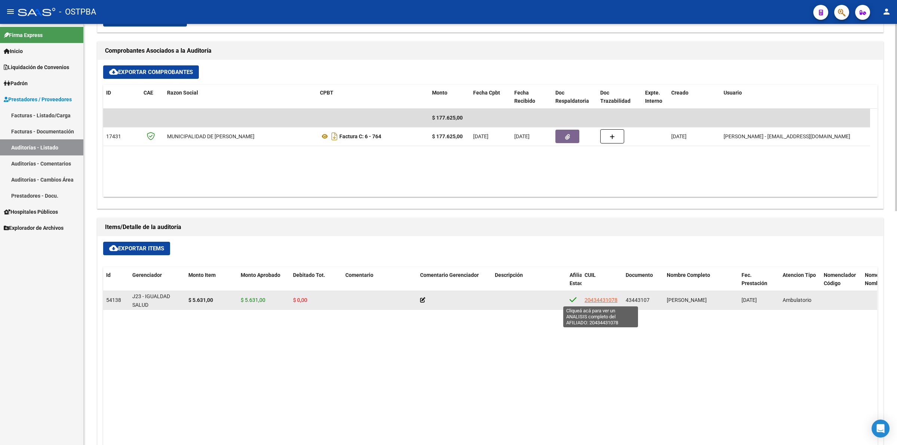
click at [602, 299] on span "20434431078" at bounding box center [601, 300] width 33 height 6
type textarea "20434431078"
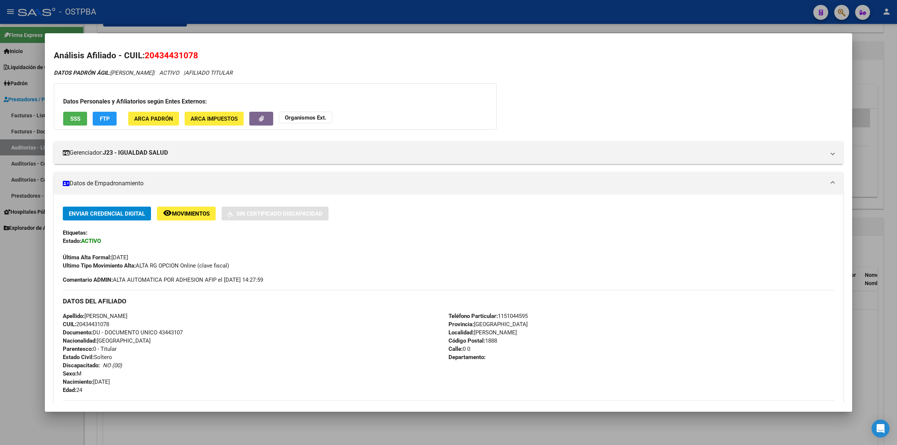
click at [650, 70] on div "DATOS PADRÓN ÁGIL: [PERSON_NAME] | ACTIVO | AFILIADO TITULAR" at bounding box center [449, 73] width 790 height 9
click at [571, 89] on div "DATOS PADRÓN ÁGIL: [PERSON_NAME] | ACTIVO | AFILIADO TITULAR Datos Personales y…" at bounding box center [449, 332] width 790 height 526
click at [880, 78] on div at bounding box center [448, 222] width 897 height 445
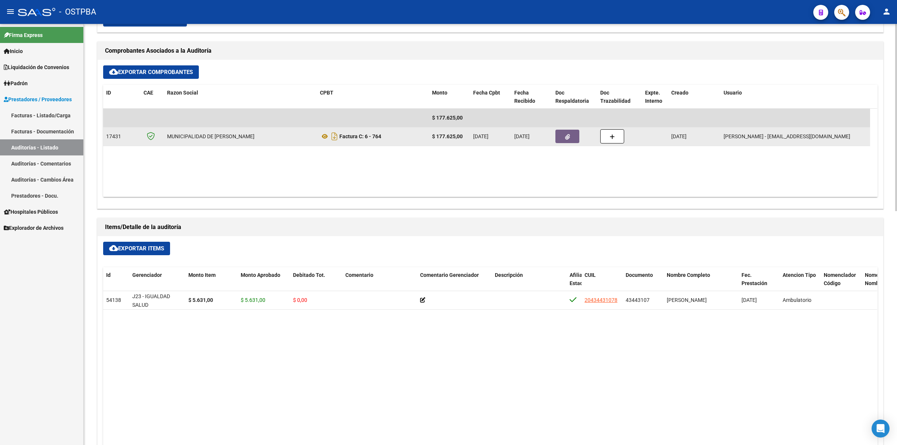
click at [564, 139] on button "button" at bounding box center [568, 136] width 24 height 13
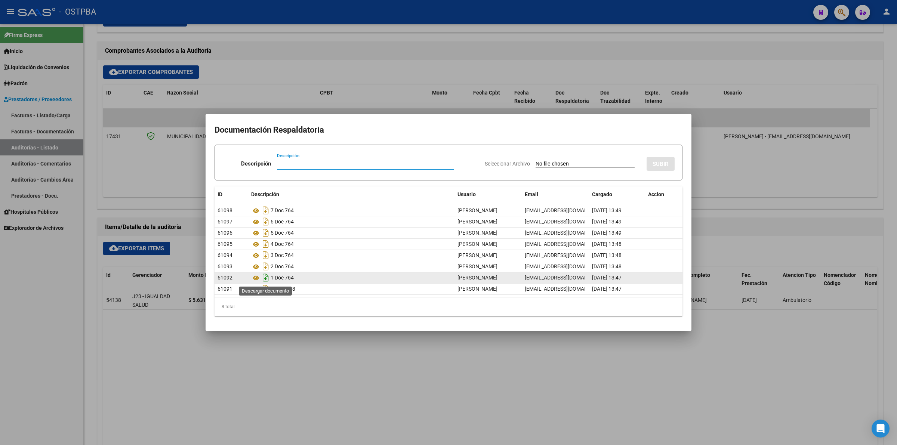
click at [266, 277] on icon "Descargar documento" at bounding box center [266, 278] width 10 height 12
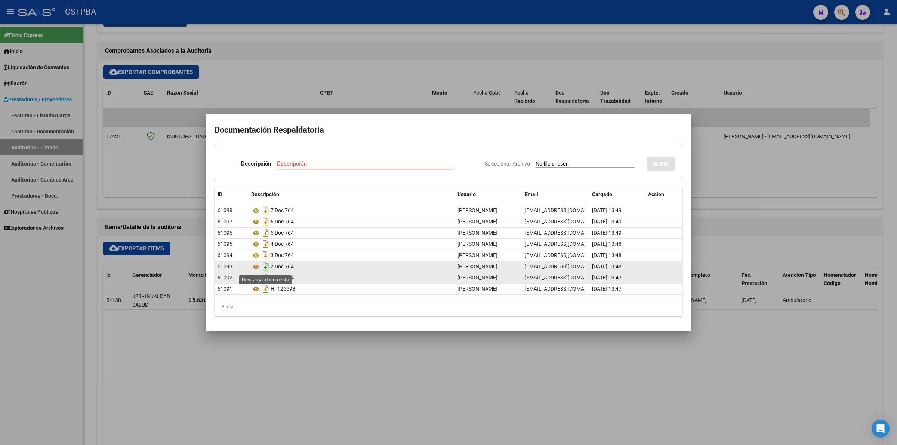
click at [263, 267] on icon "Descargar documento" at bounding box center [266, 267] width 10 height 12
click at [264, 258] on icon "Descargar documento" at bounding box center [266, 255] width 10 height 12
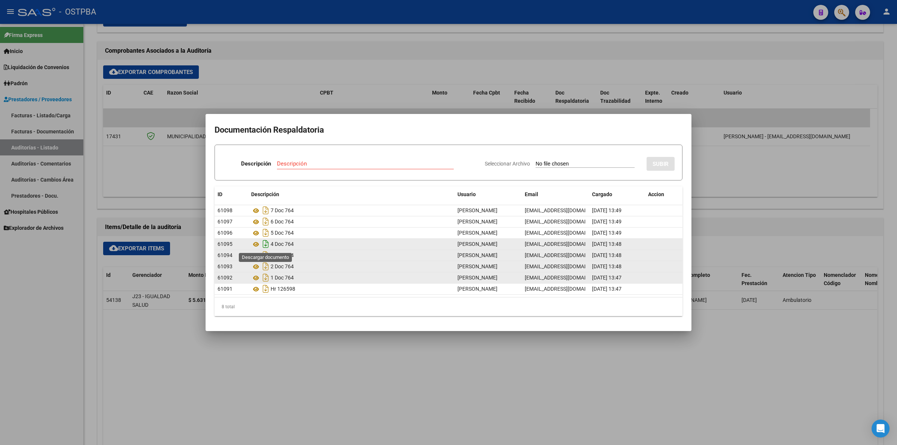
click at [267, 243] on icon "Descargar documento" at bounding box center [266, 244] width 10 height 12
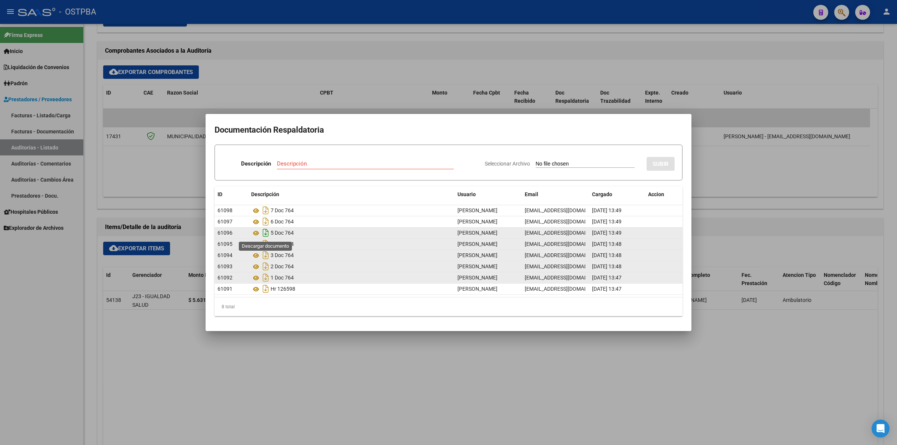
click at [266, 236] on icon "Descargar documento" at bounding box center [266, 233] width 10 height 12
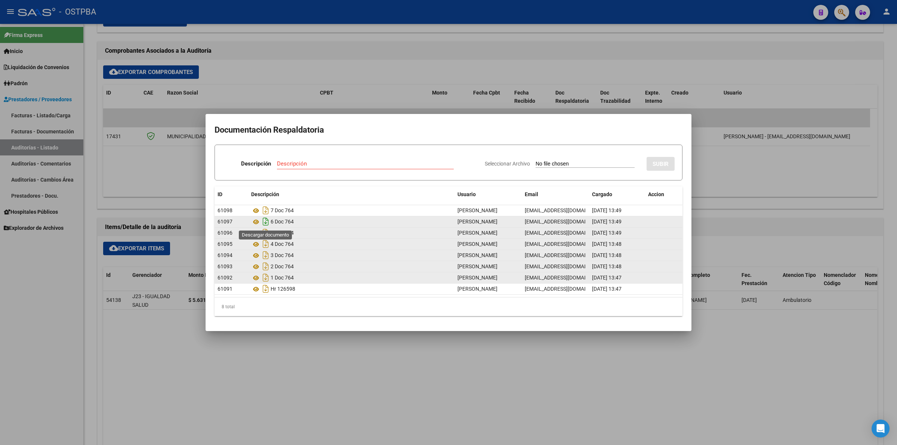
click at [264, 223] on icon "Descargar documento" at bounding box center [266, 222] width 10 height 12
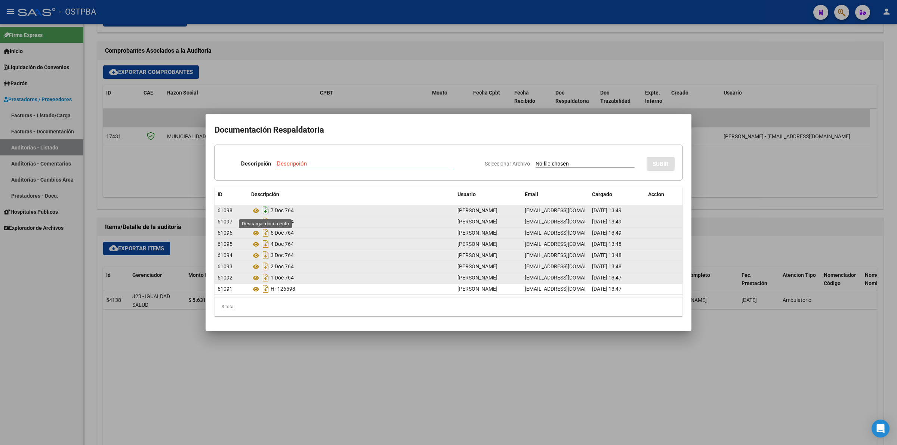
click at [266, 209] on icon "Descargar documento" at bounding box center [266, 210] width 10 height 12
click at [526, 73] on div at bounding box center [448, 222] width 897 height 445
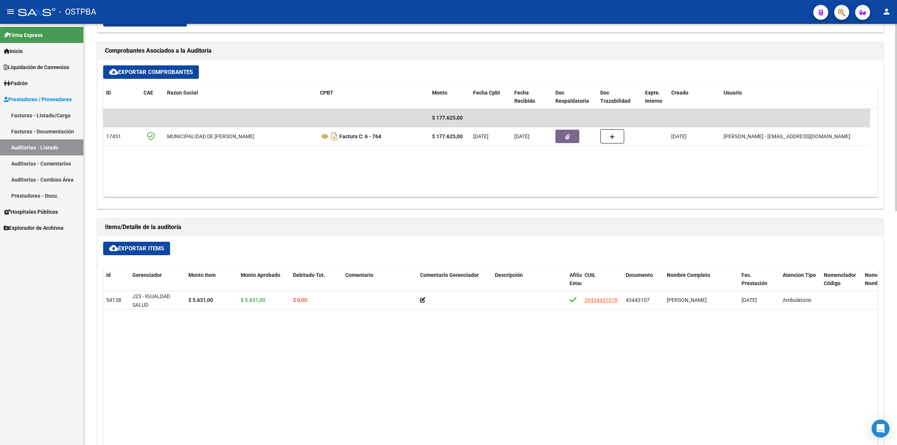
click at [336, 343] on datatable-body "54138 J23 - IGUALDAD SALUD $ 5.631,00 $ 5.631,00 $ 0,00 20434431078 43443107 [P…" at bounding box center [490, 425] width 774 height 269
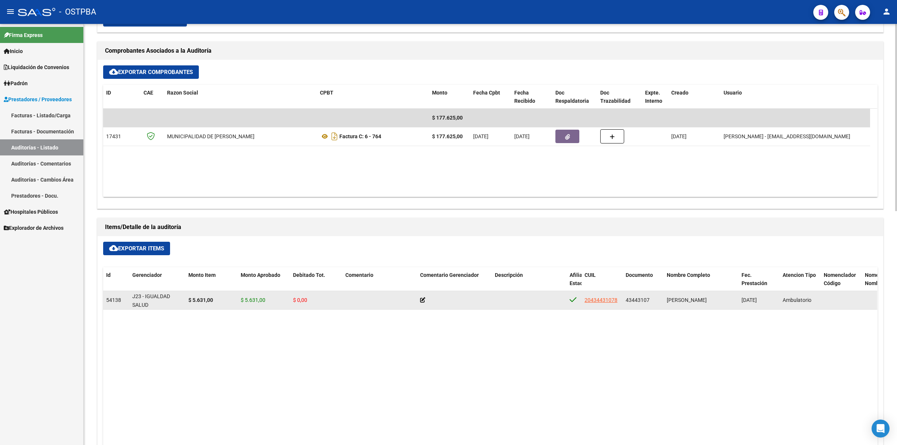
click at [421, 299] on icon at bounding box center [422, 300] width 5 height 5
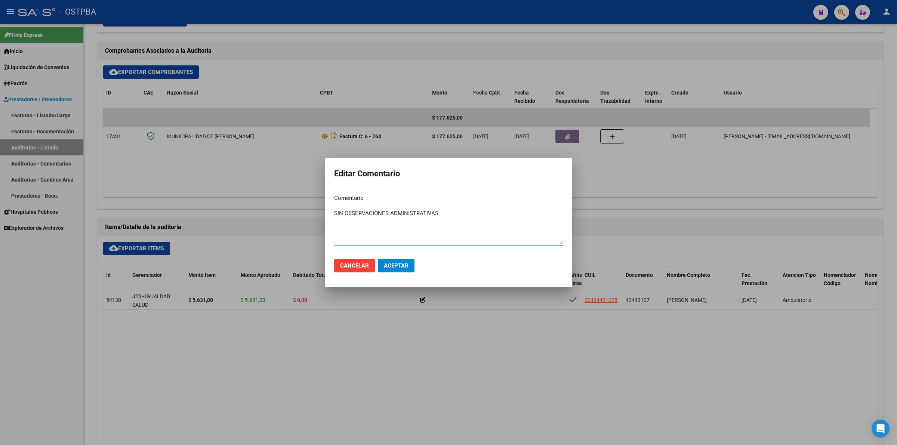
type textarea "SIN OBSERVACIONES ADMINISTRATIVAS"
click at [400, 266] on span "Aceptar" at bounding box center [396, 265] width 25 height 7
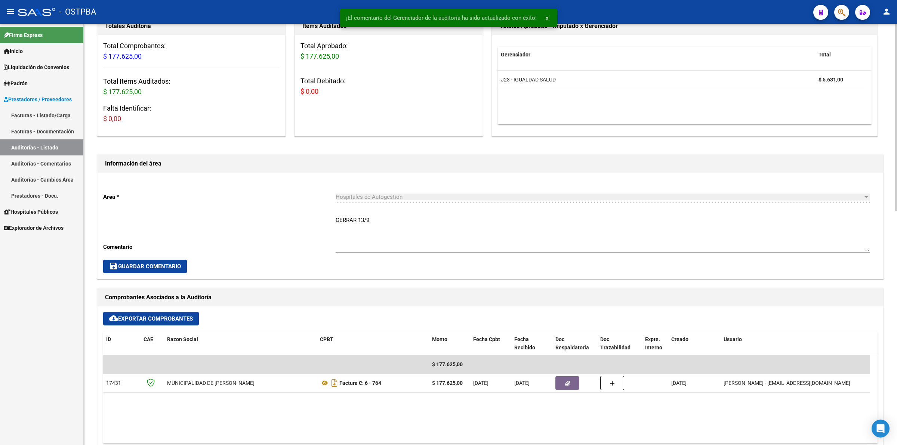
scroll to position [0, 0]
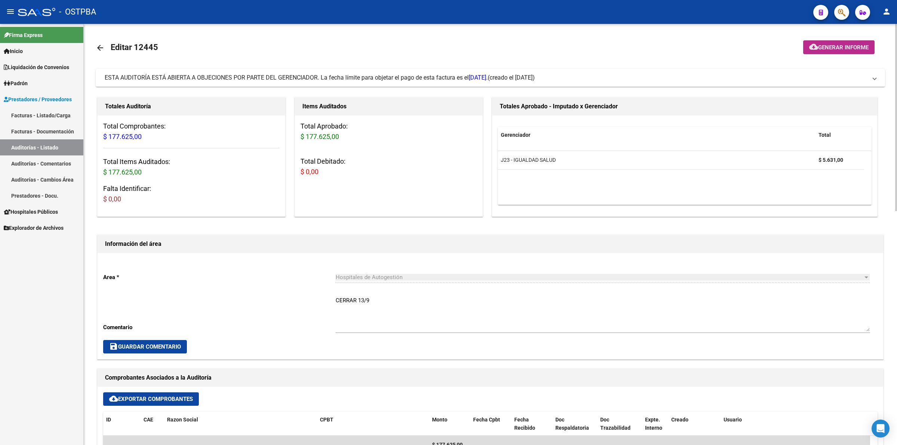
click at [849, 46] on button "cloud_download Generar informe" at bounding box center [838, 47] width 71 height 14
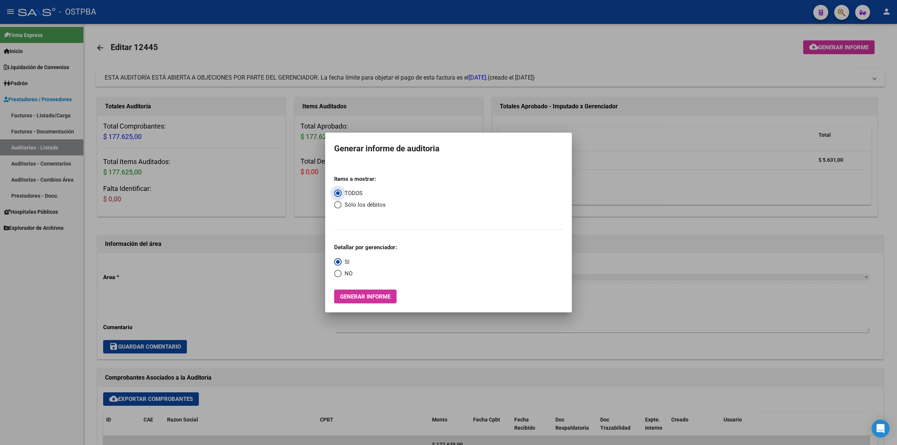
click at [348, 294] on span "Generar informe" at bounding box center [365, 296] width 50 height 7
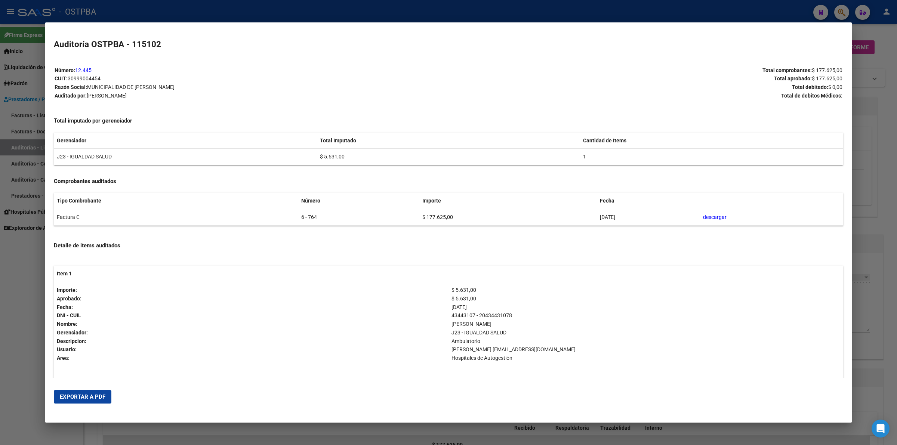
click at [99, 395] on span "Exportar a PDF" at bounding box center [83, 397] width 46 height 7
click at [711, 88] on p "Total debitado: $ 0,00" at bounding box center [646, 87] width 394 height 9
click at [894, 165] on div at bounding box center [448, 222] width 897 height 445
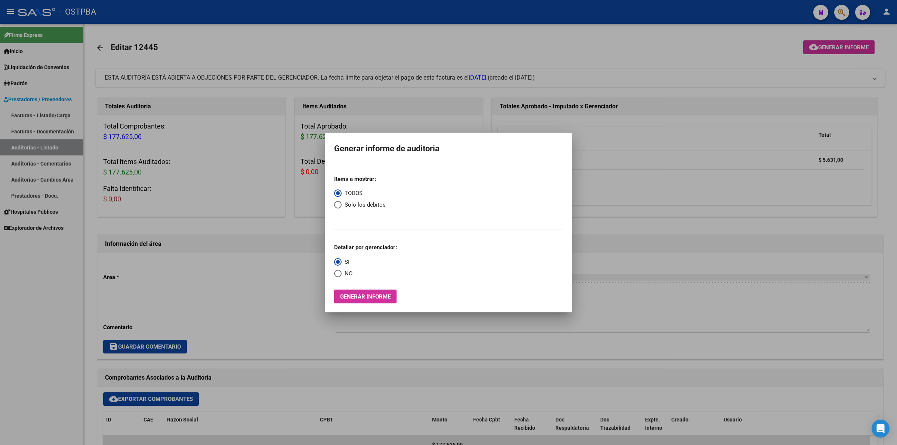
click at [655, 167] on div at bounding box center [448, 222] width 897 height 445
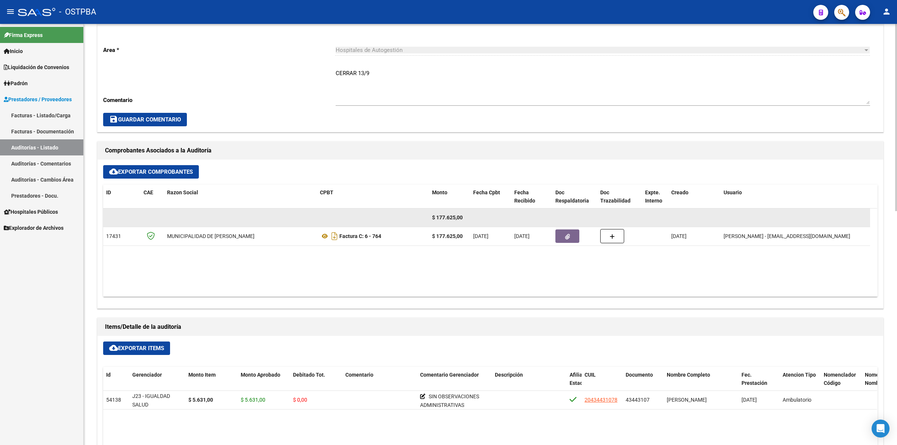
scroll to position [327, 0]
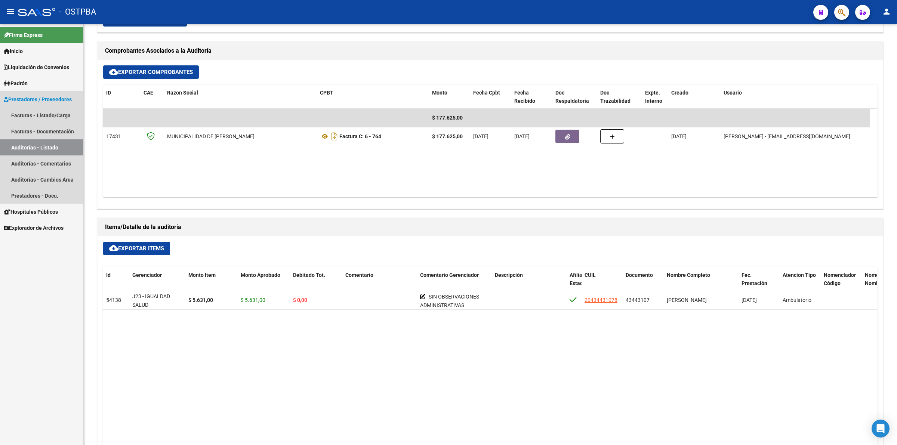
click at [66, 150] on link "Auditorías - Listado" at bounding box center [41, 147] width 83 height 16
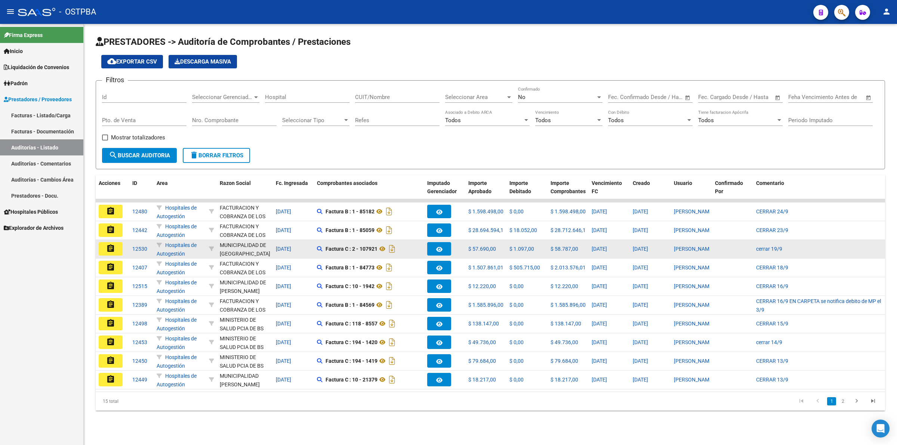
click at [114, 247] on mat-icon "assignment" at bounding box center [110, 248] width 9 height 9
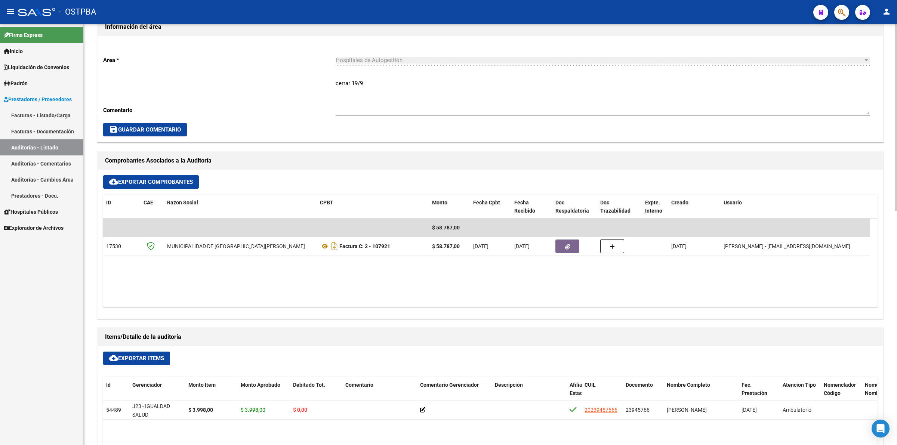
scroll to position [280, 0]
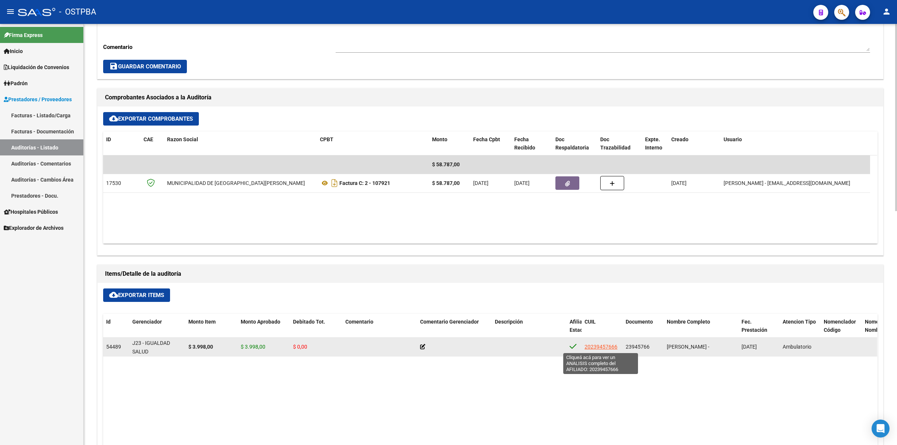
click at [603, 346] on span "20239457666" at bounding box center [601, 347] width 33 height 6
type textarea "20239457666"
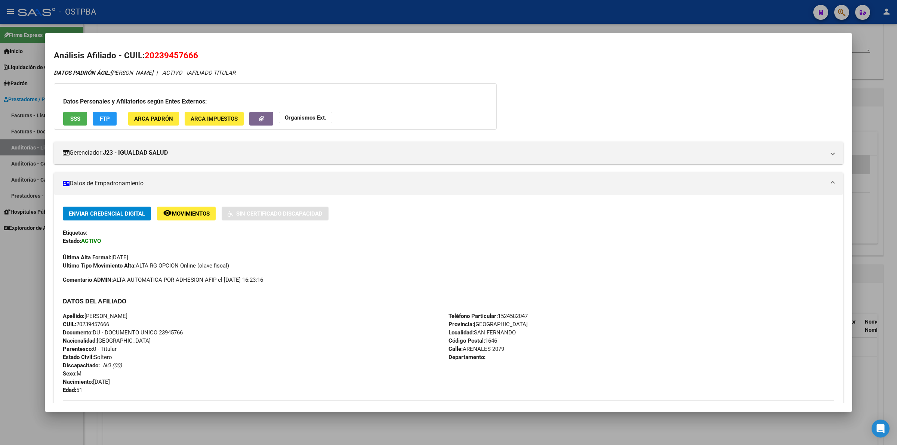
click at [761, 89] on div "DATOS PADRÓN ÁGIL: [PERSON_NAME] - | ACTIVO | AFILIADO TITULAR Datos Personales…" at bounding box center [449, 332] width 790 height 526
click at [892, 157] on div at bounding box center [448, 222] width 897 height 445
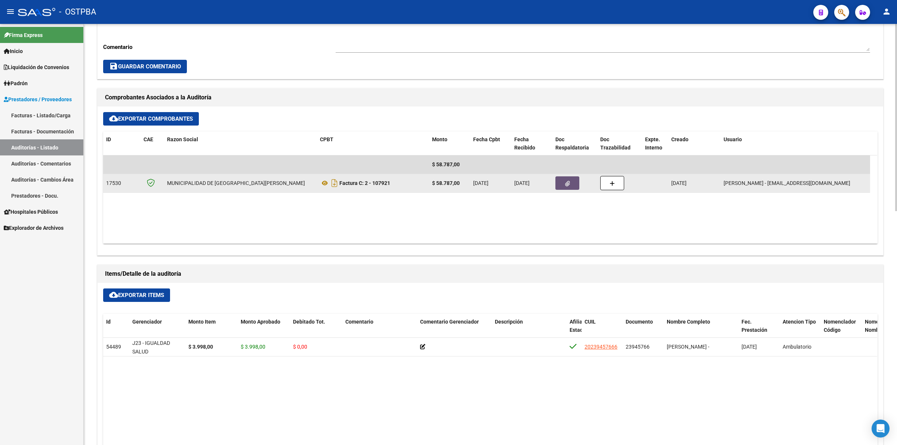
click at [566, 182] on icon "button" at bounding box center [567, 184] width 5 height 6
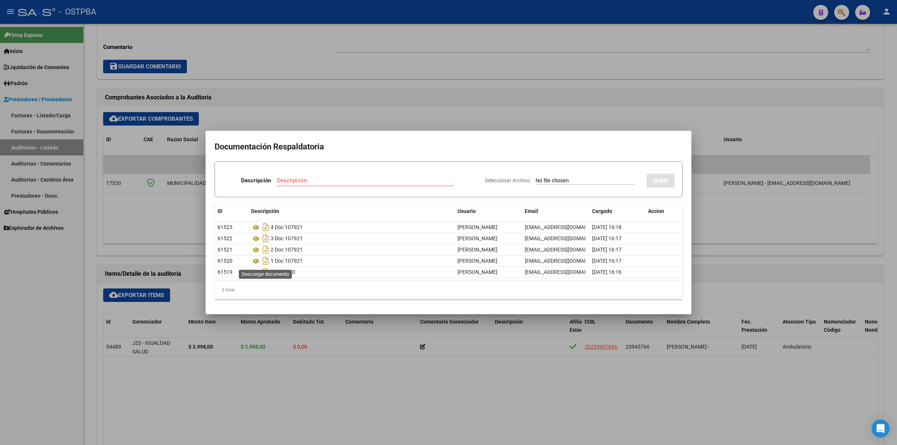
drag, startPoint x: 265, startPoint y: 262, endPoint x: 369, endPoint y: 281, distance: 105.7
click at [266, 262] on icon "Descargar documento" at bounding box center [266, 261] width 10 height 12
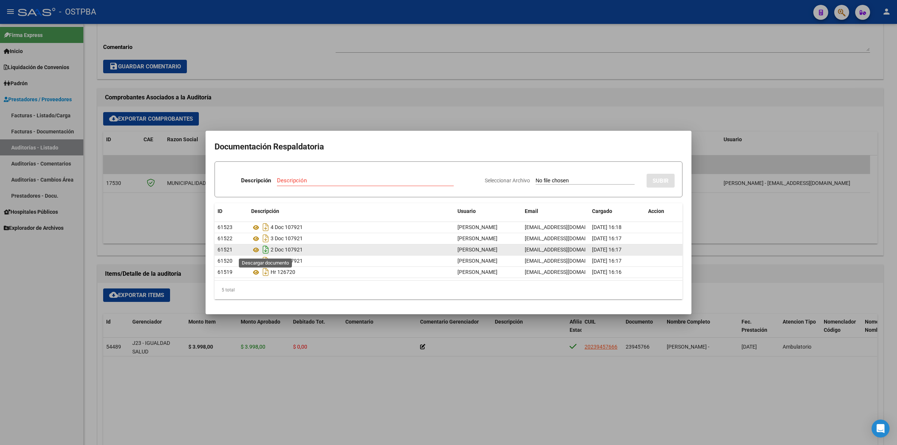
click at [268, 251] on icon "Descargar documento" at bounding box center [266, 250] width 10 height 12
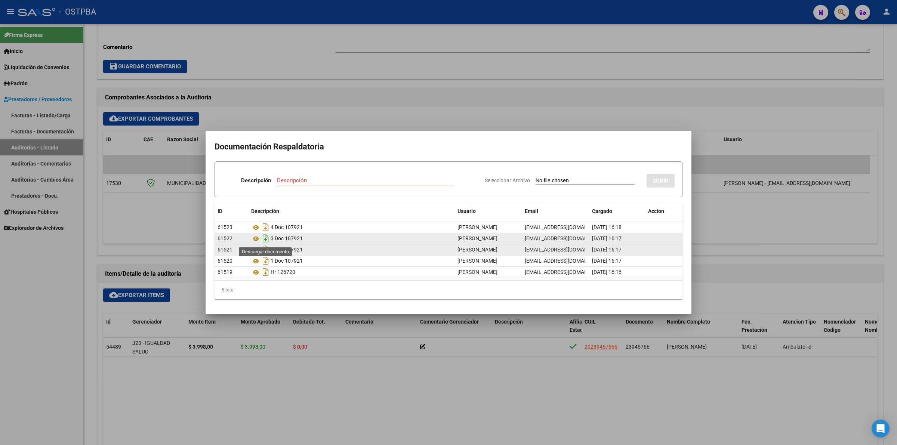
click at [264, 236] on icon "Descargar documento" at bounding box center [266, 239] width 10 height 12
click at [374, 82] on div at bounding box center [448, 222] width 897 height 445
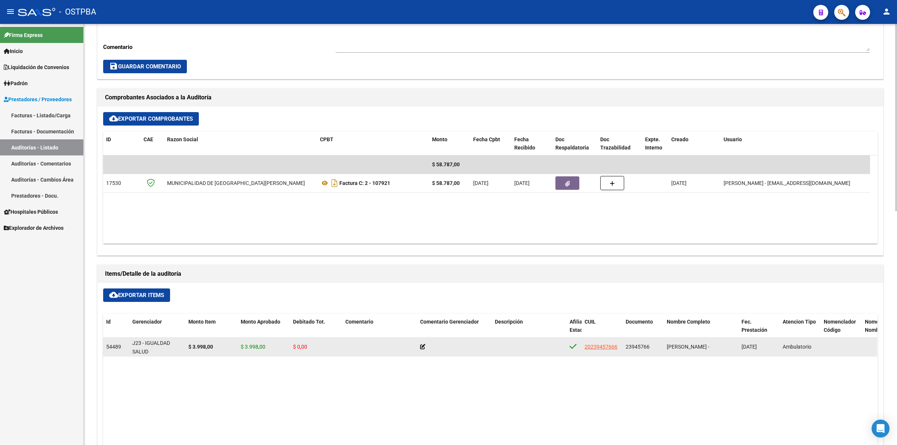
click at [424, 345] on icon at bounding box center [422, 346] width 5 height 5
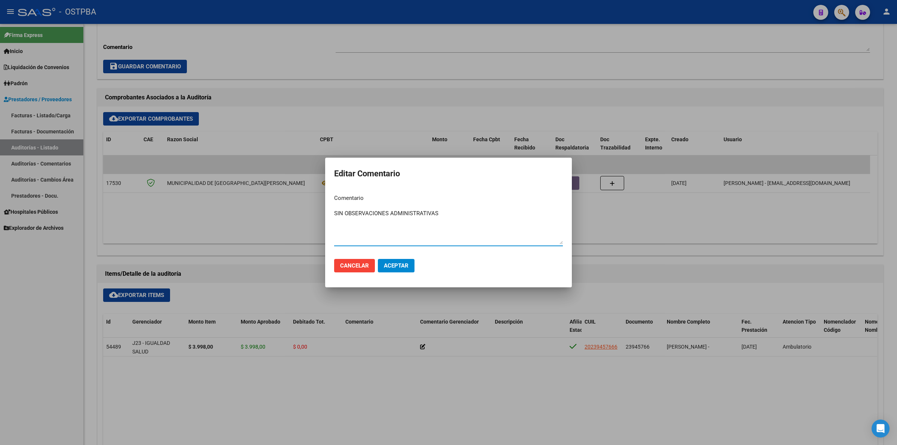
type textarea "SIN OBSERVACIONES ADMINISTRATIVAS"
click at [393, 270] on button "Aceptar" at bounding box center [396, 265] width 37 height 13
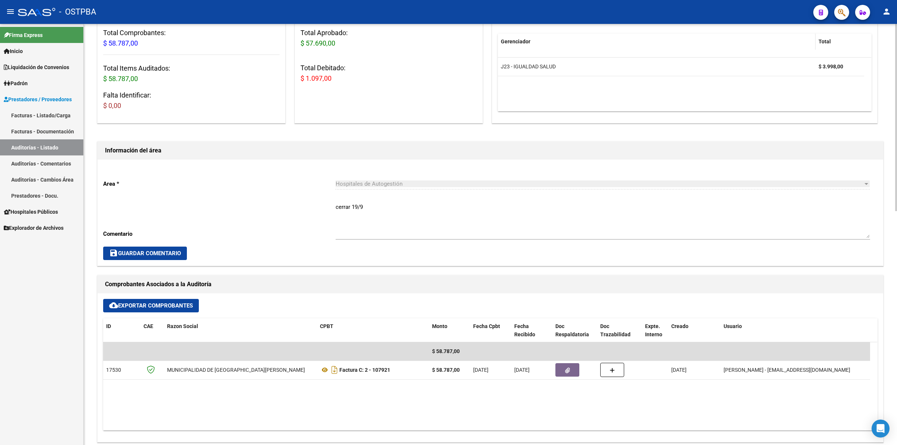
scroll to position [0, 0]
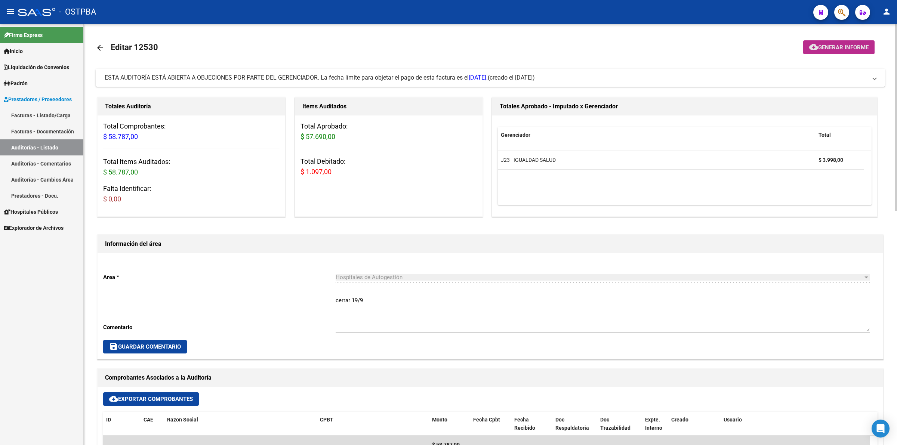
click at [823, 45] on span "Generar informe" at bounding box center [843, 47] width 50 height 7
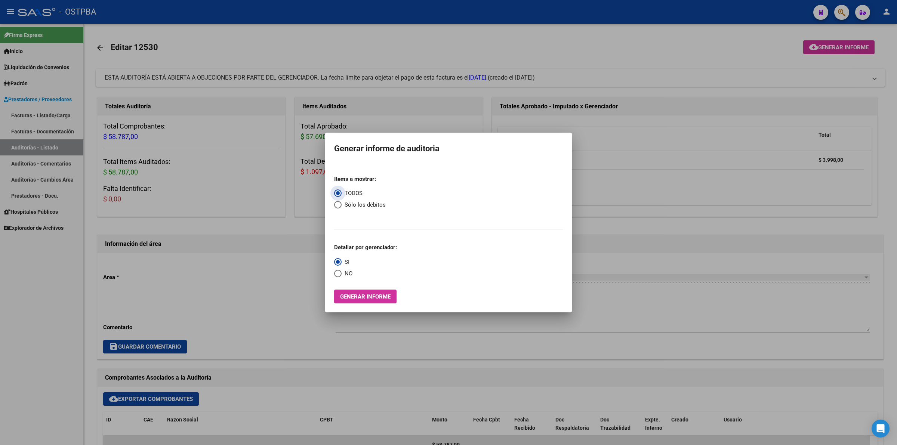
click at [376, 296] on span "Generar informe" at bounding box center [365, 296] width 50 height 7
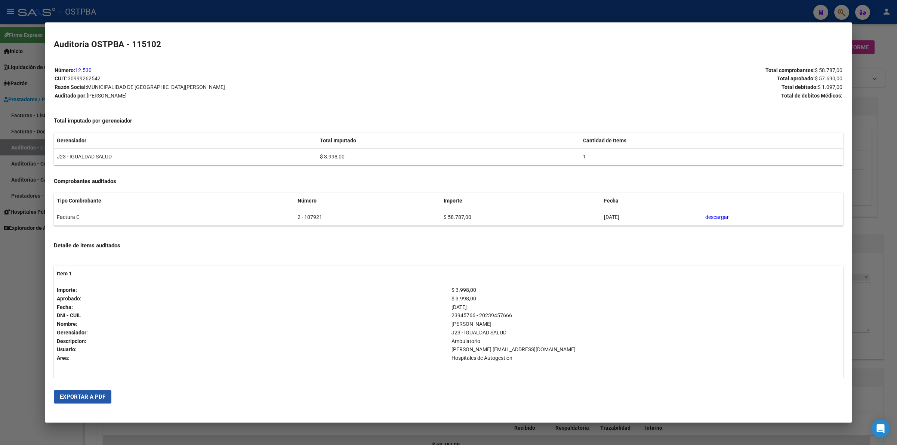
drag, startPoint x: 80, startPoint y: 394, endPoint x: 188, endPoint y: 363, distance: 112.3
click at [81, 394] on span "Exportar a PDF" at bounding box center [83, 397] width 46 height 7
click at [875, 170] on div at bounding box center [448, 222] width 897 height 445
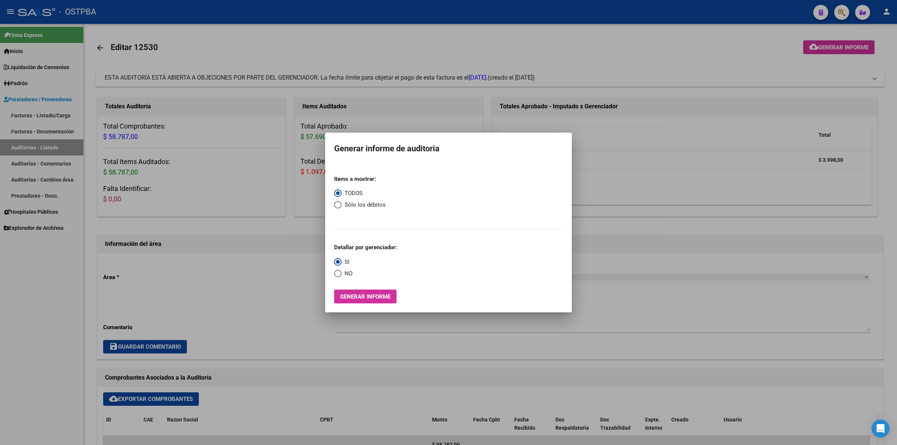
click at [592, 51] on div at bounding box center [448, 222] width 897 height 445
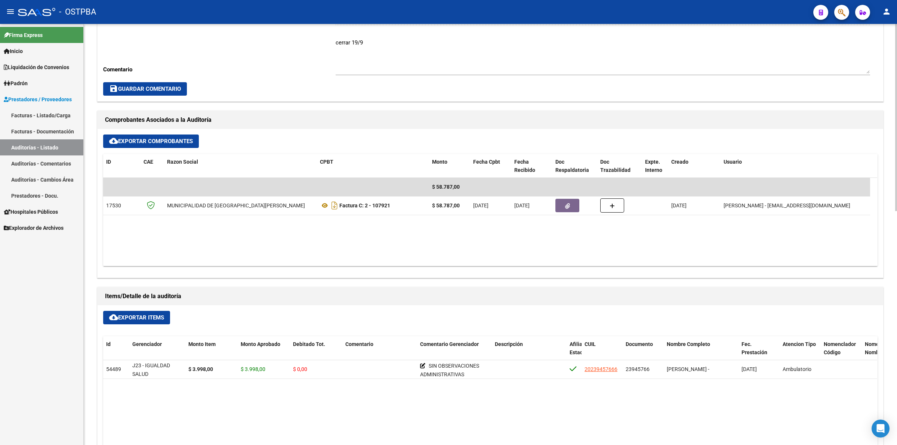
scroll to position [280, 0]
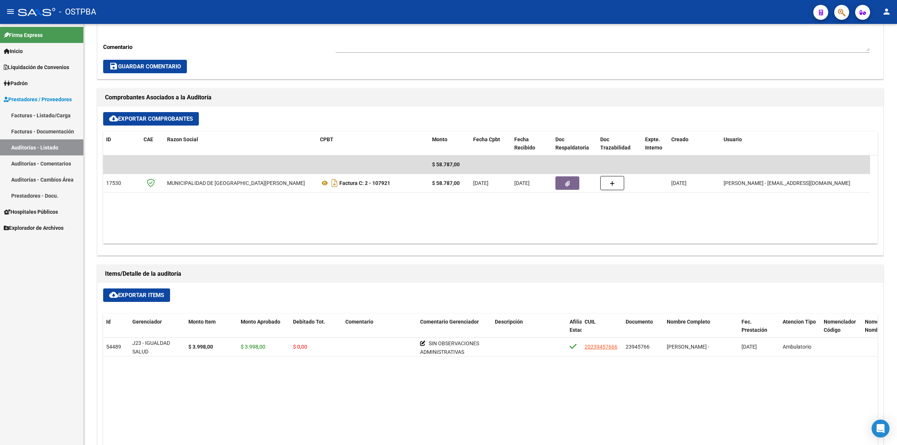
click at [61, 145] on link "Auditorías - Listado" at bounding box center [41, 147] width 83 height 16
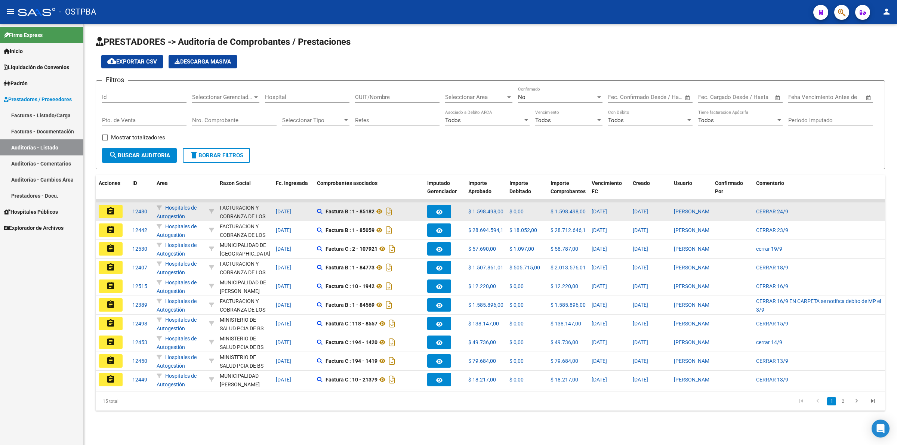
click at [117, 210] on button "assignment" at bounding box center [111, 211] width 24 height 13
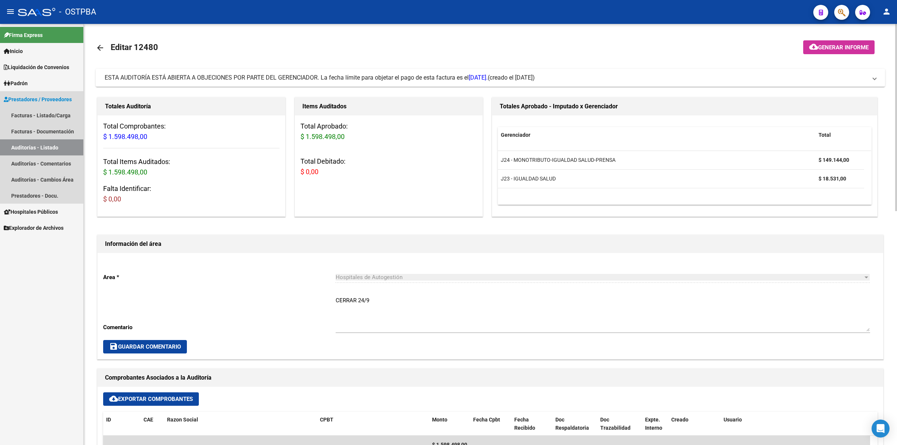
click at [46, 143] on link "Auditorías - Listado" at bounding box center [41, 147] width 83 height 16
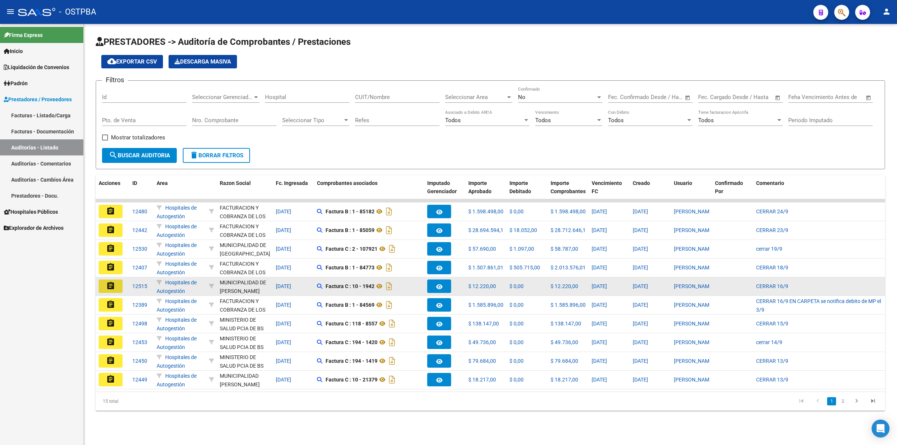
click at [112, 282] on mat-icon "assignment" at bounding box center [110, 286] width 9 height 9
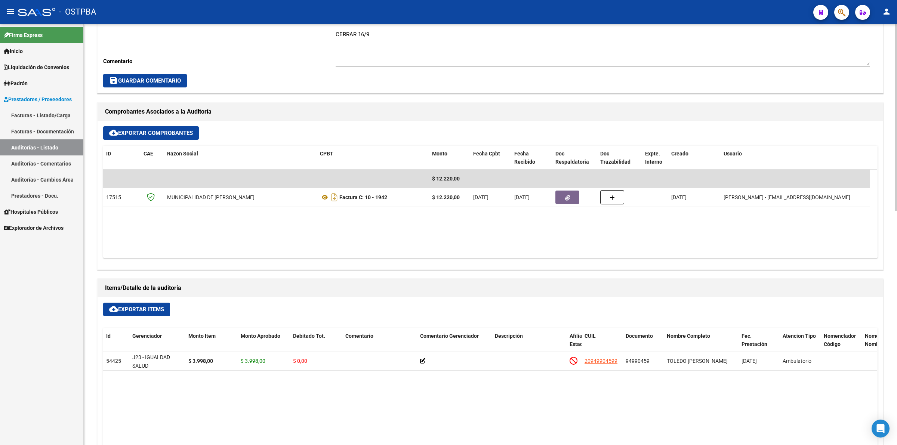
scroll to position [280, 0]
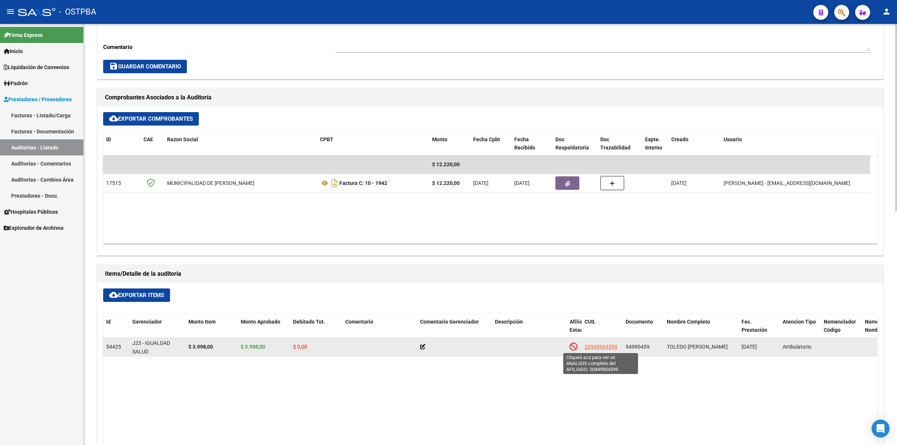
click at [599, 350] on span "20949904599" at bounding box center [601, 347] width 33 height 6
type textarea "20949904599"
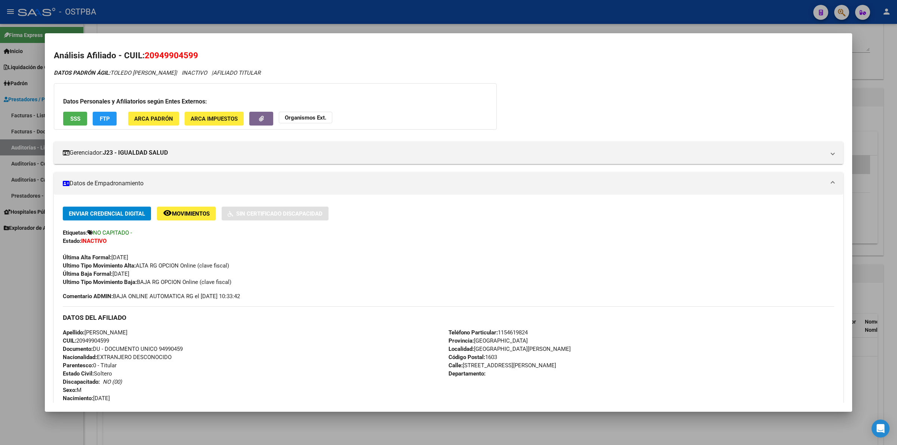
click at [731, 55] on h2 "Análisis Afiliado - CUIL: 20949904599" at bounding box center [449, 55] width 790 height 13
click at [892, 208] on div at bounding box center [448, 222] width 897 height 445
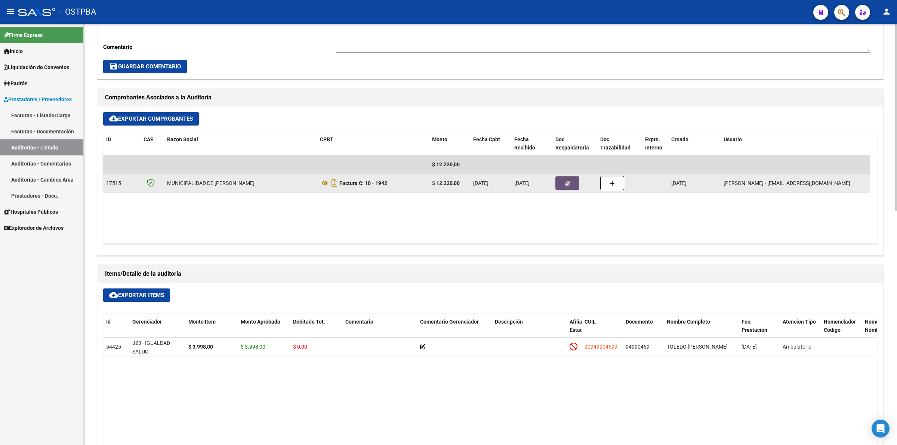
click at [576, 180] on button "button" at bounding box center [568, 182] width 24 height 13
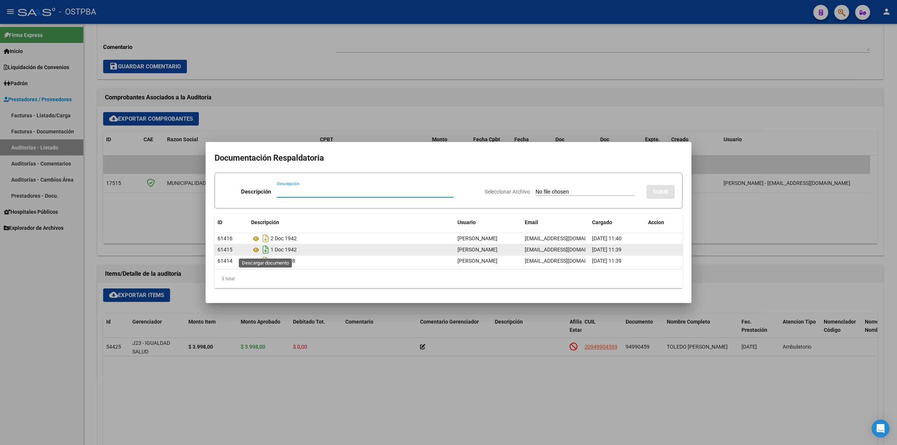
click at [264, 246] on icon "Descargar documento" at bounding box center [266, 250] width 10 height 12
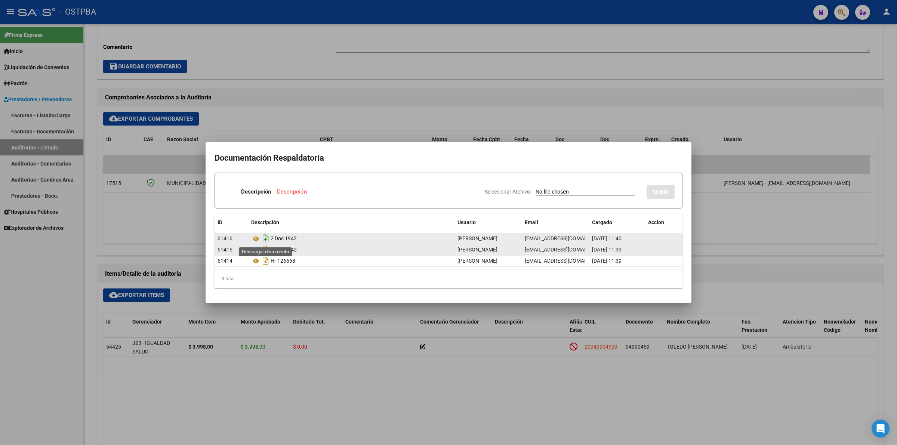
click at [264, 236] on icon "Descargar documento" at bounding box center [266, 239] width 10 height 12
click at [627, 83] on div at bounding box center [448, 222] width 897 height 445
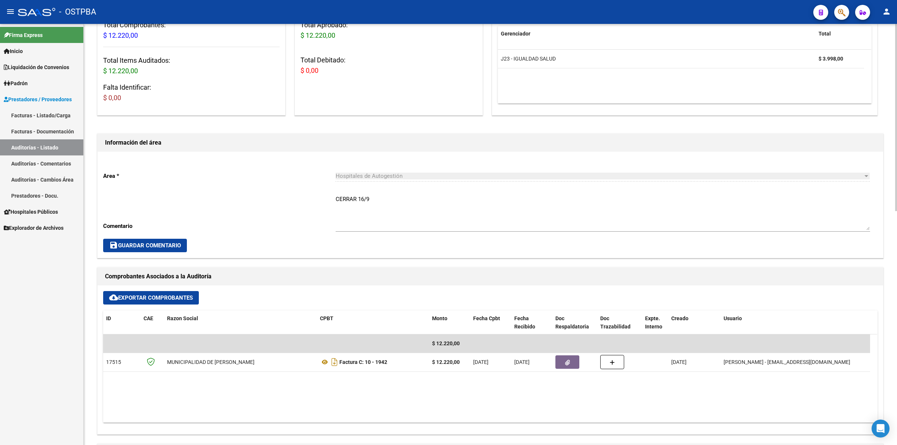
scroll to position [0, 0]
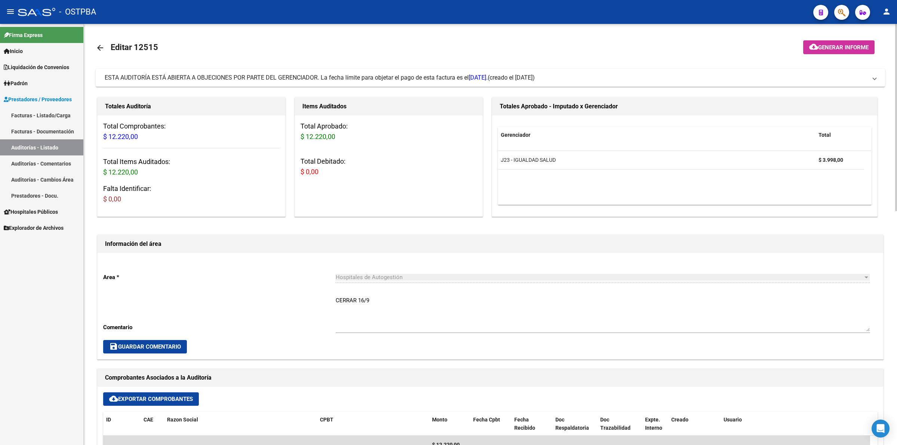
click at [854, 44] on span "Generar informe" at bounding box center [843, 47] width 50 height 7
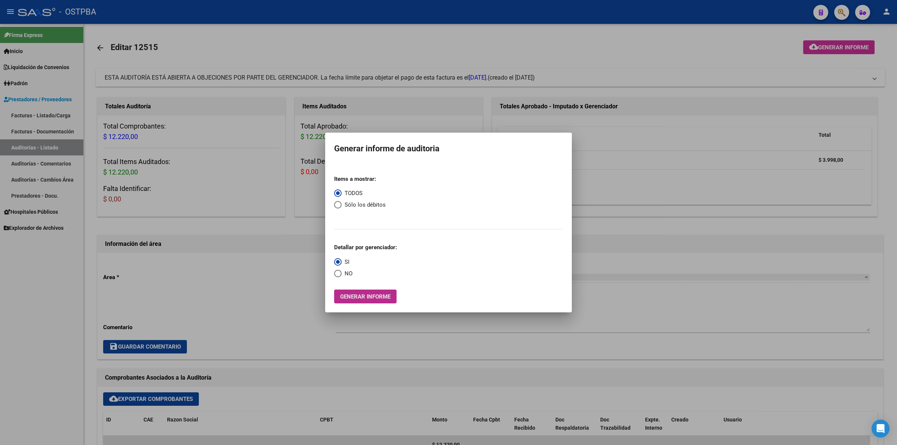
click at [375, 294] on span "Generar informe" at bounding box center [365, 296] width 50 height 7
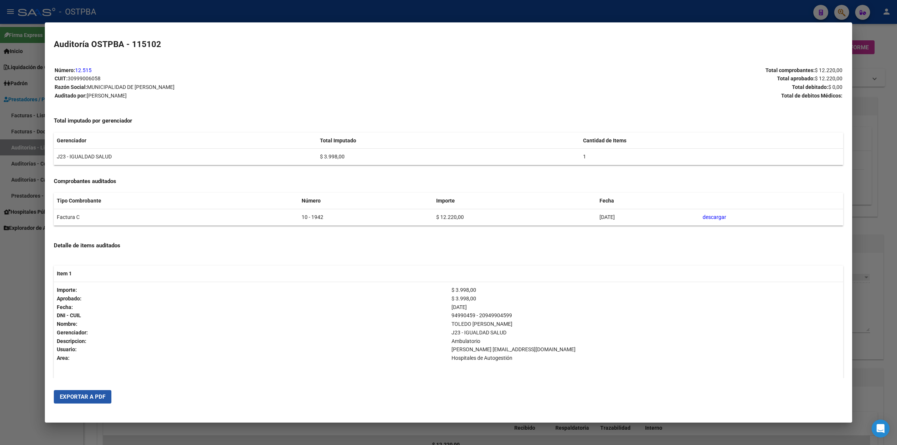
drag, startPoint x: 89, startPoint y: 396, endPoint x: 161, endPoint y: 387, distance: 72.2
click at [92, 394] on span "Exportar a PDF" at bounding box center [83, 397] width 46 height 7
click at [887, 146] on div at bounding box center [448, 222] width 897 height 445
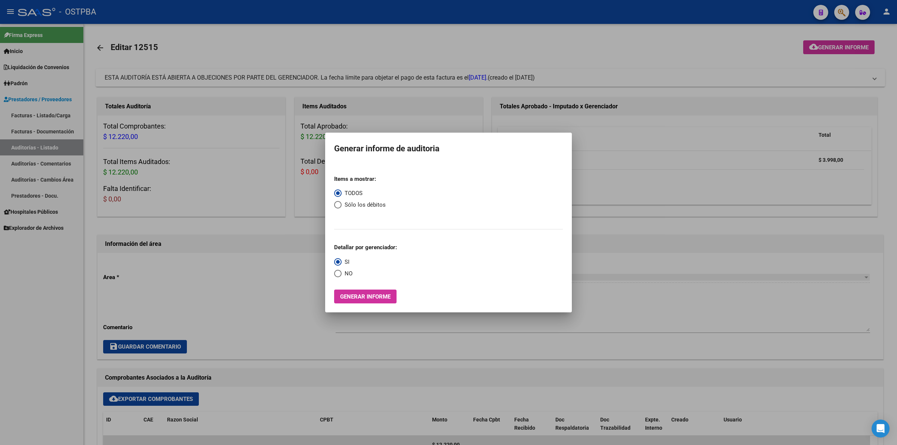
click at [696, 177] on div at bounding box center [448, 222] width 897 height 445
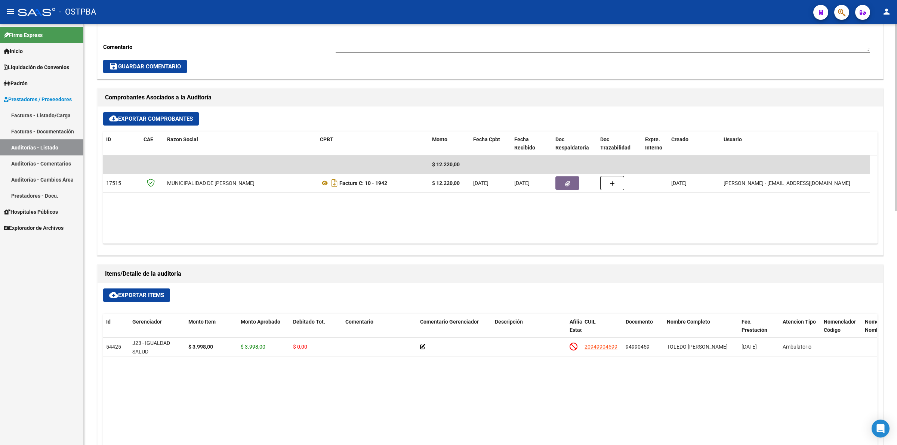
scroll to position [234, 0]
